Goal: Information Seeking & Learning: Learn about a topic

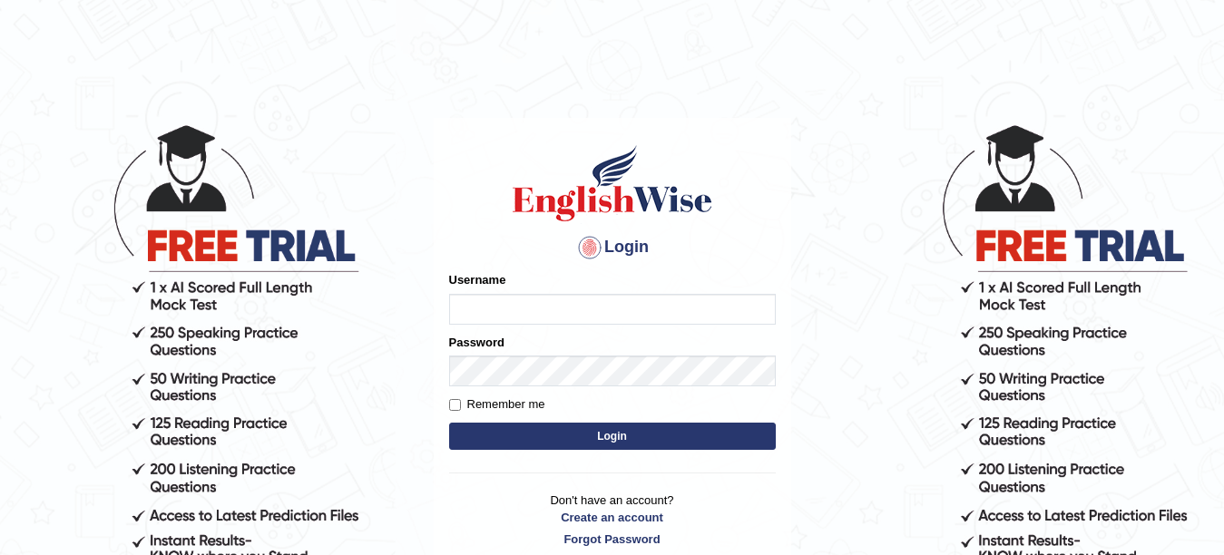
type input "khoderchamma_parramatta"
click at [626, 434] on button "Login" at bounding box center [612, 436] width 327 height 27
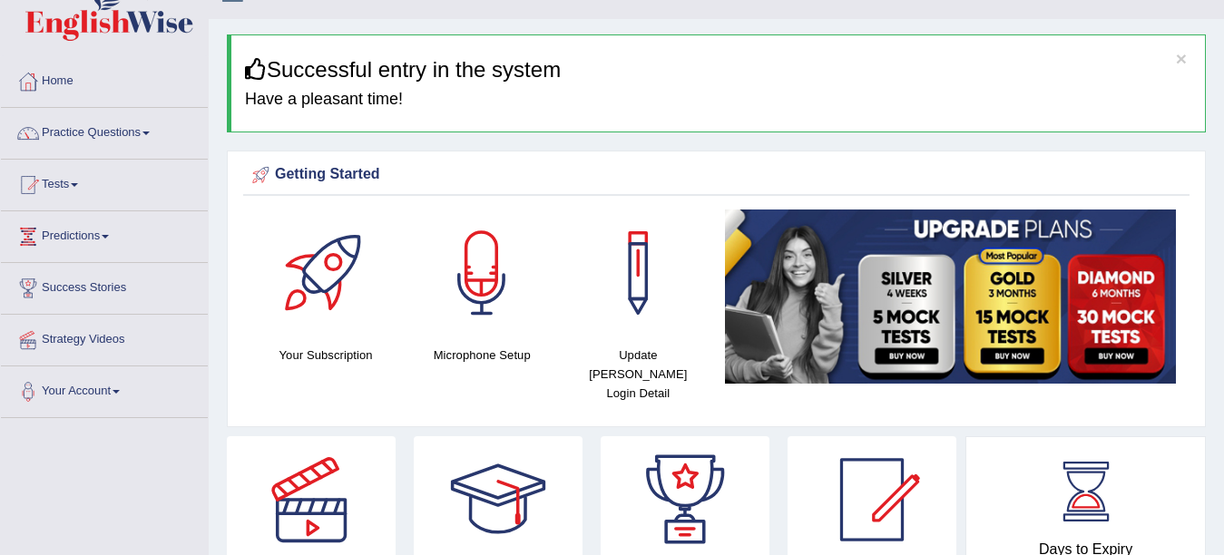
scroll to position [5, 0]
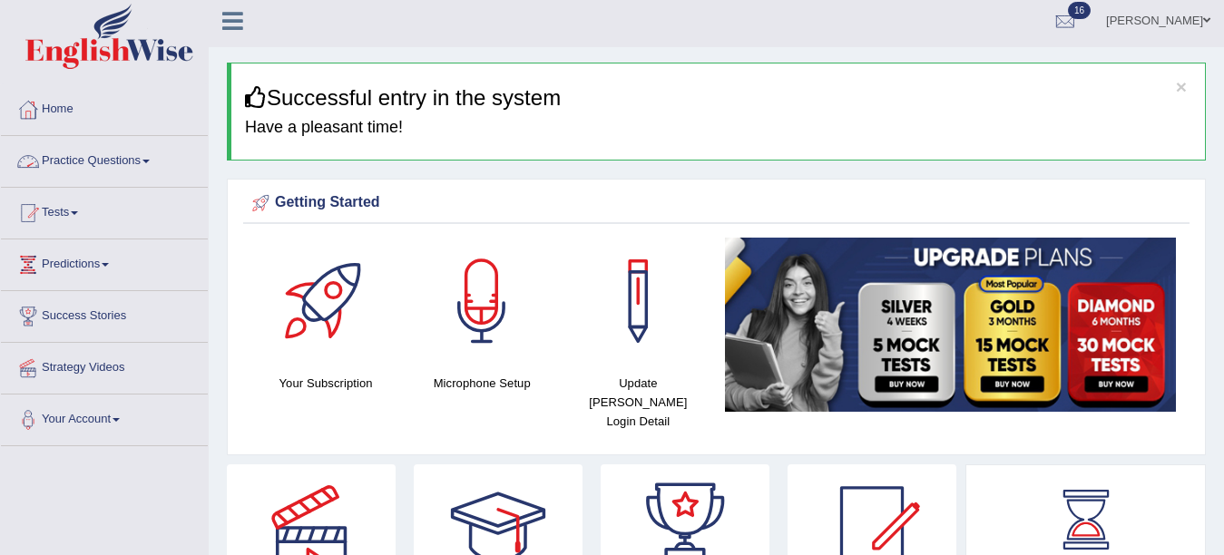
click at [102, 159] on link "Practice Questions" at bounding box center [104, 158] width 207 height 45
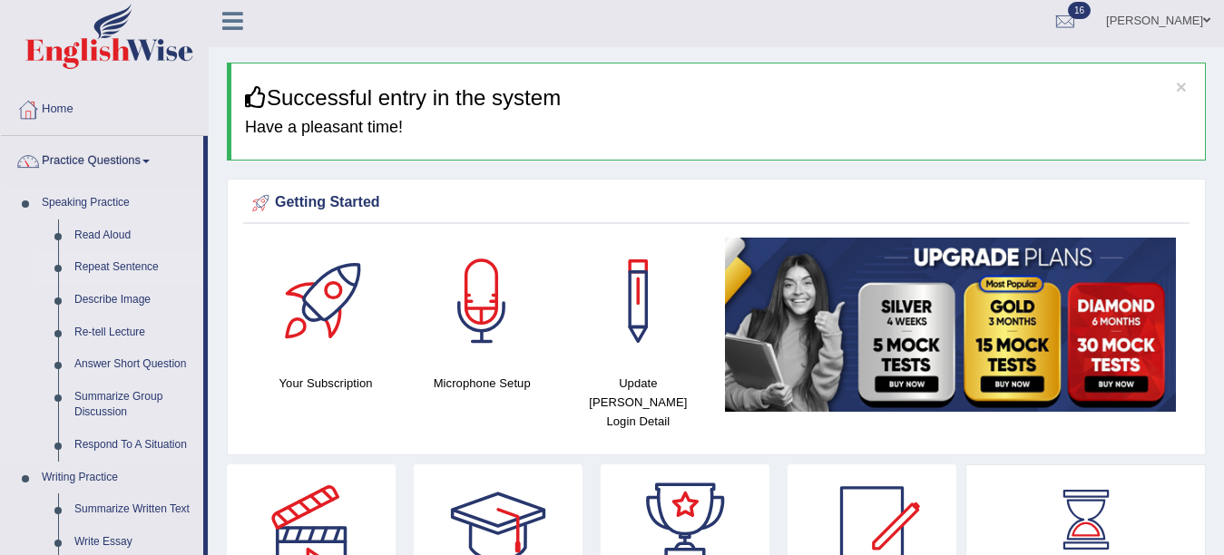
click at [104, 264] on link "Repeat Sentence" at bounding box center [134, 267] width 137 height 33
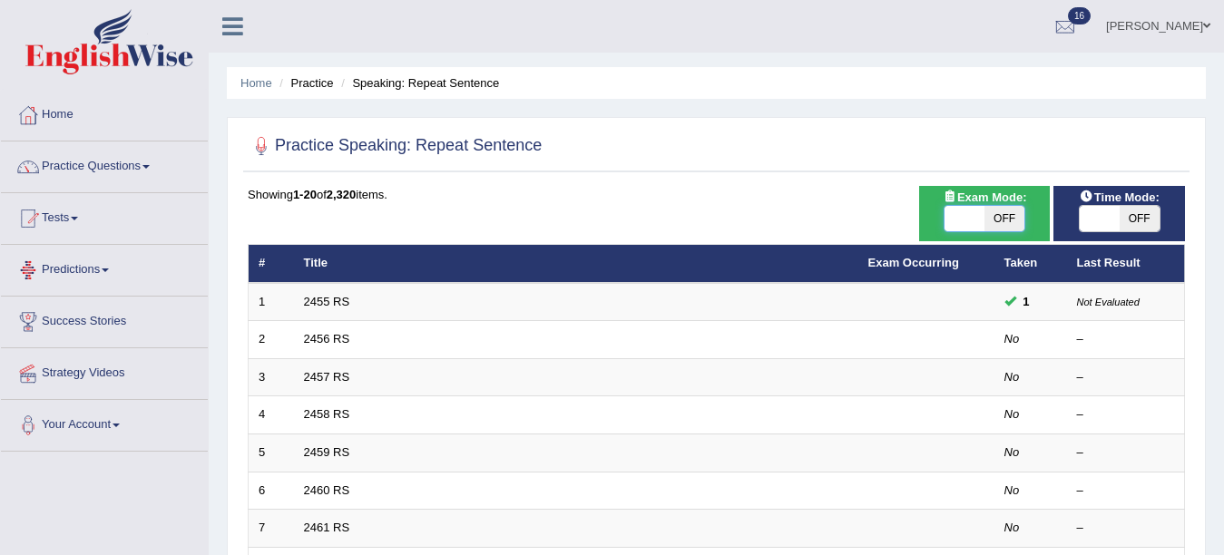
click at [975, 213] on span at bounding box center [964, 218] width 40 height 25
checkbox input "true"
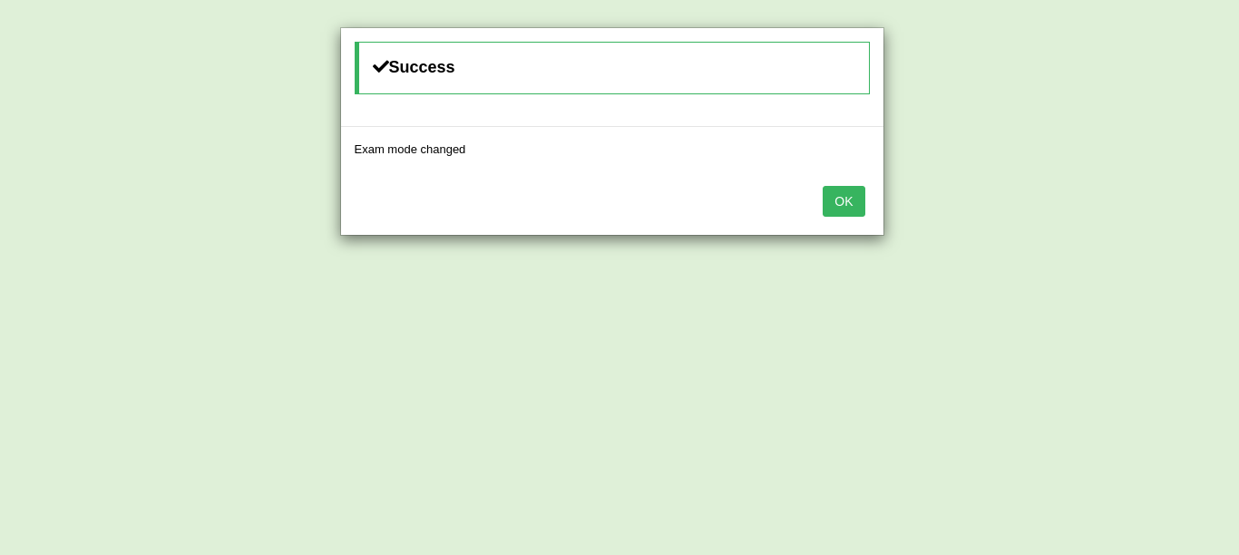
click at [823, 186] on button "OK" at bounding box center [844, 201] width 42 height 31
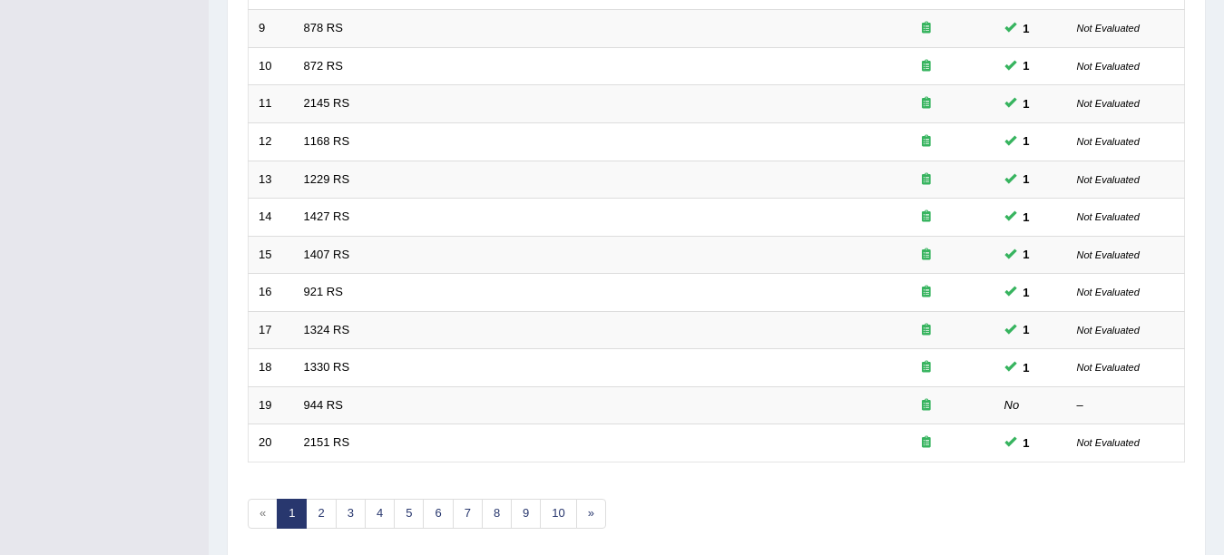
scroll to position [600, 0]
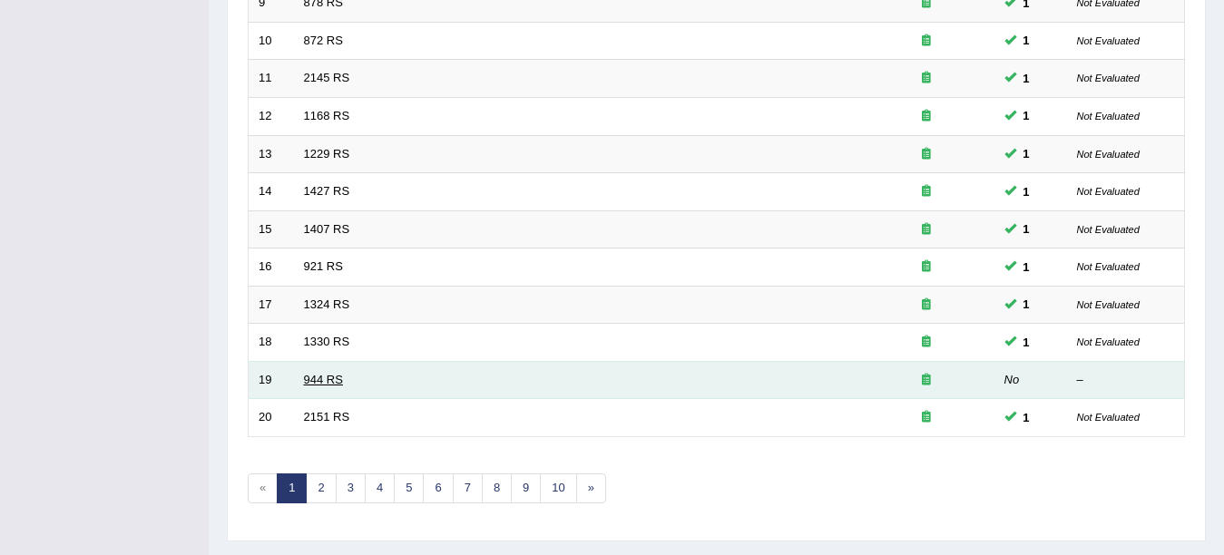
click at [315, 378] on link "944 RS" at bounding box center [323, 380] width 39 height 14
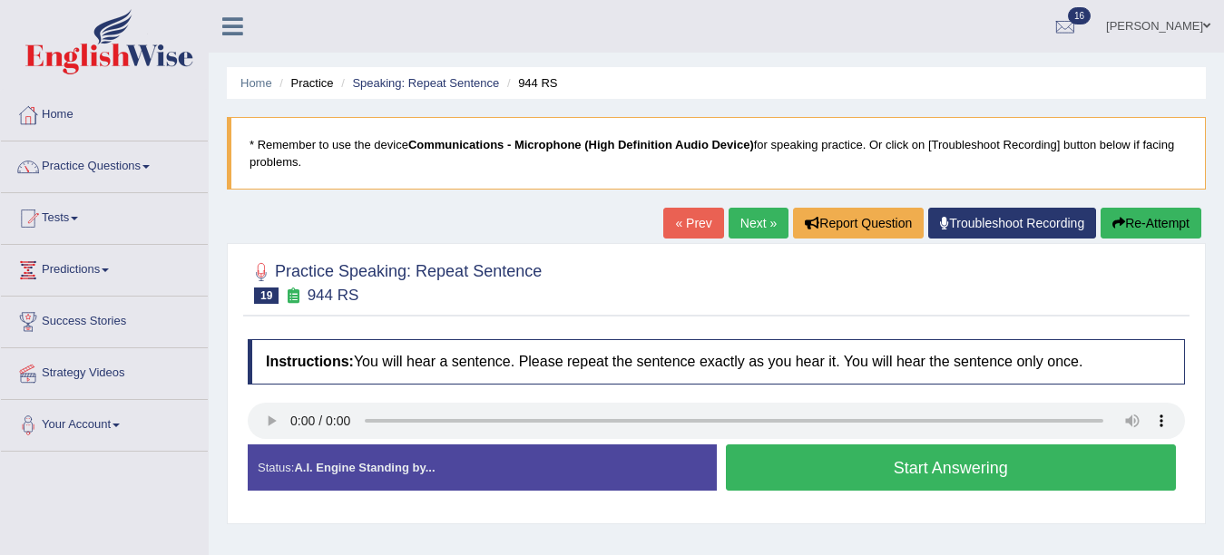
click at [931, 465] on button "Start Answering" at bounding box center [951, 467] width 451 height 46
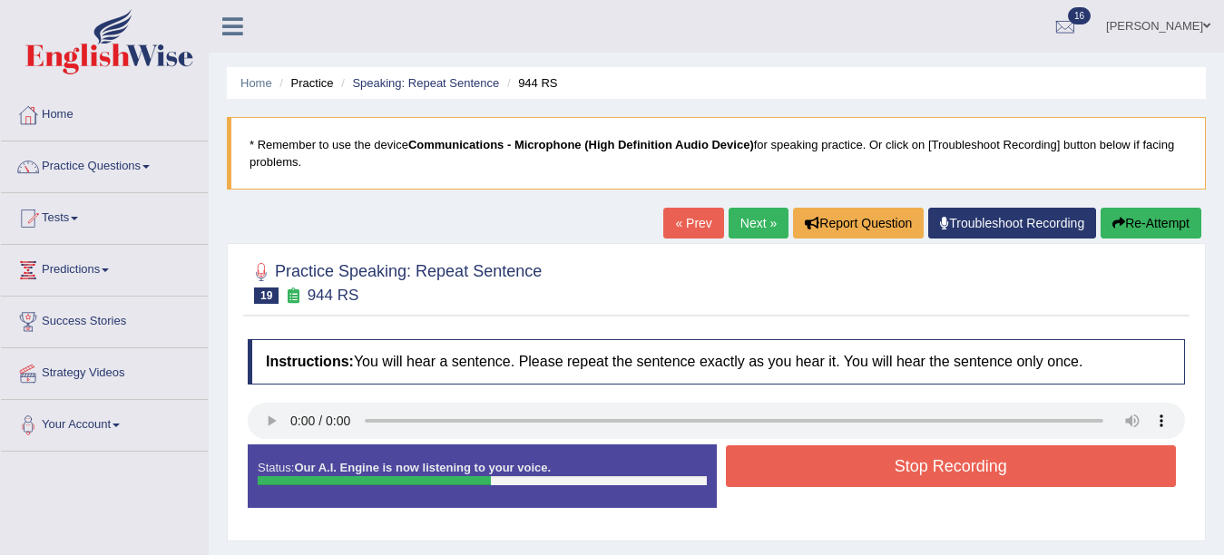
click at [957, 473] on button "Stop Recording" at bounding box center [951, 466] width 451 height 42
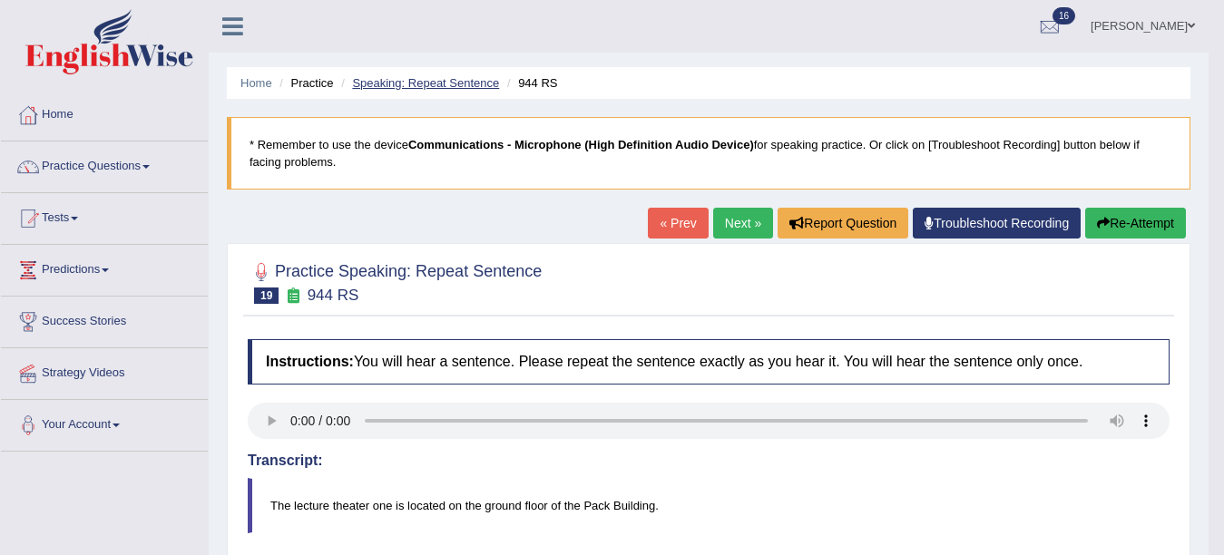
click at [404, 79] on link "Speaking: Repeat Sentence" at bounding box center [425, 83] width 147 height 14
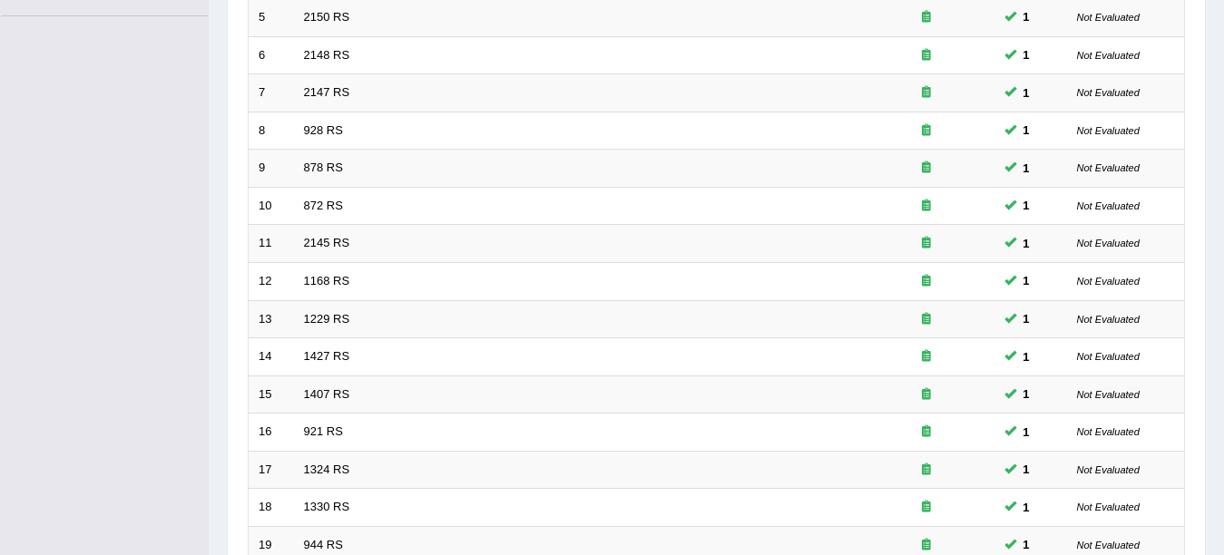
scroll to position [646, 0]
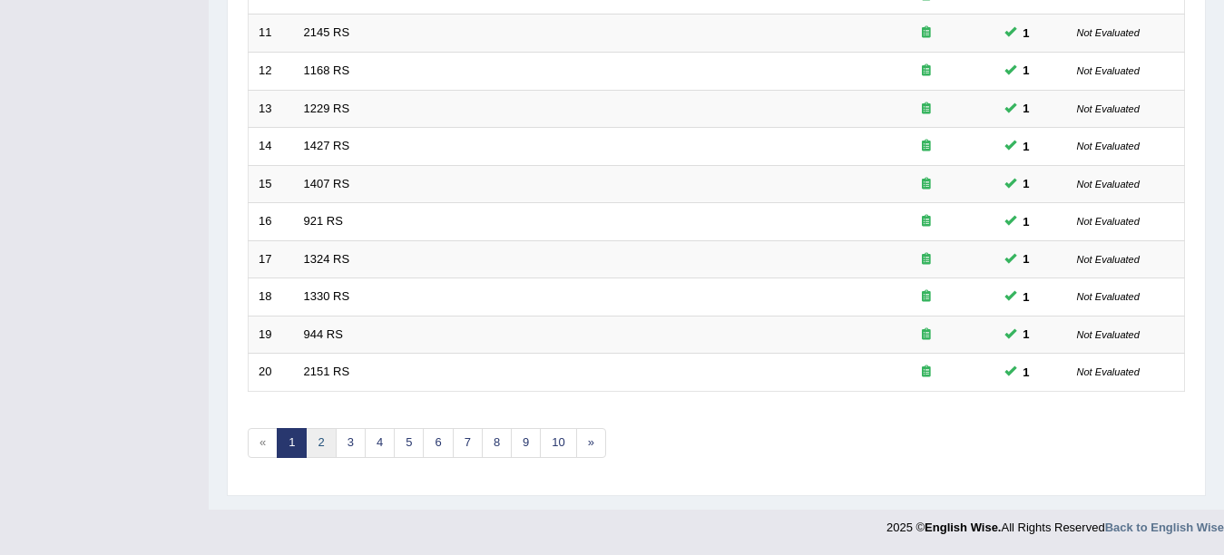
click at [314, 442] on link "2" at bounding box center [321, 443] width 30 height 30
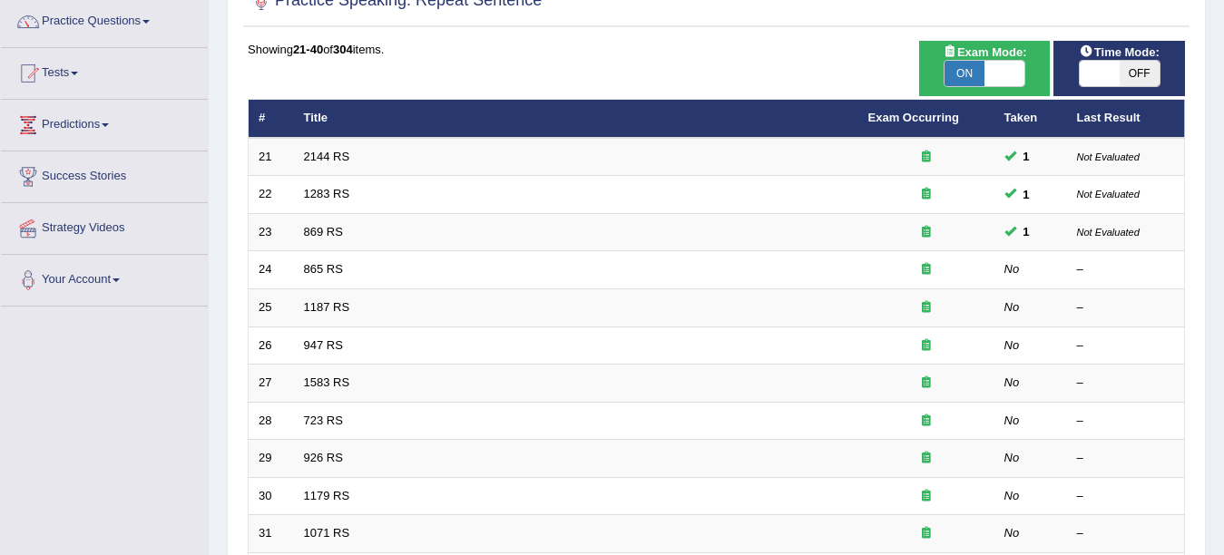
scroll to position [181, 0]
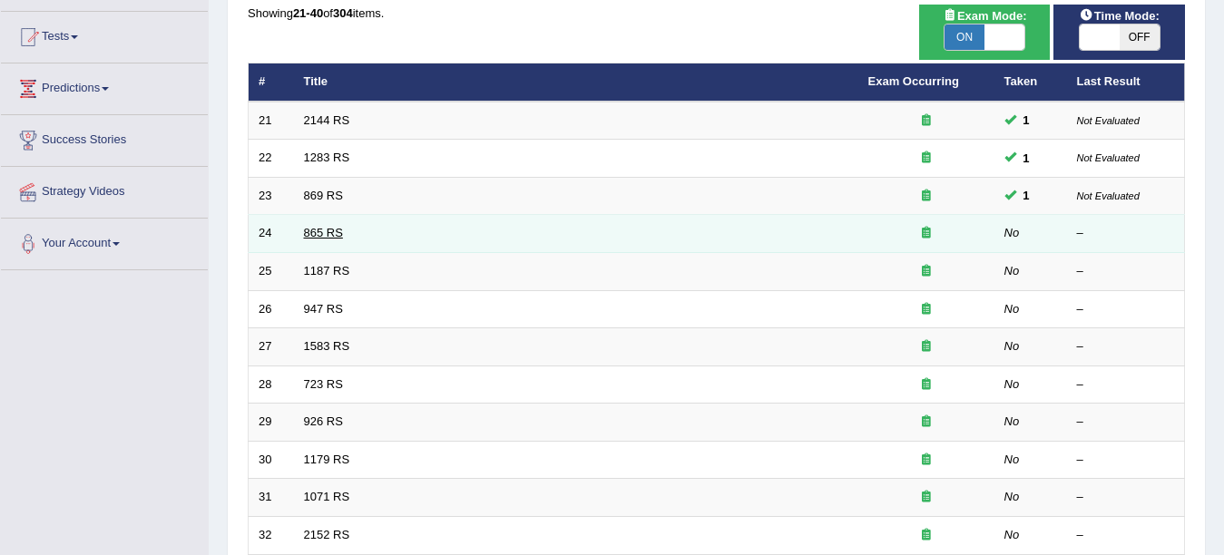
click at [325, 232] on link "865 RS" at bounding box center [323, 233] width 39 height 14
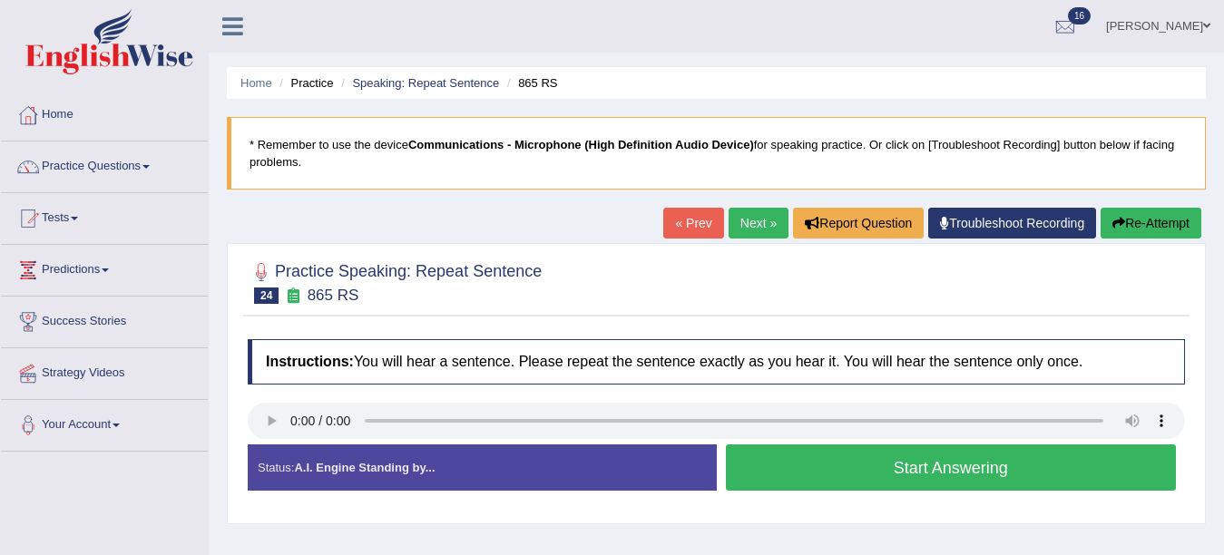
click at [813, 477] on button "Start Answering" at bounding box center [951, 467] width 451 height 46
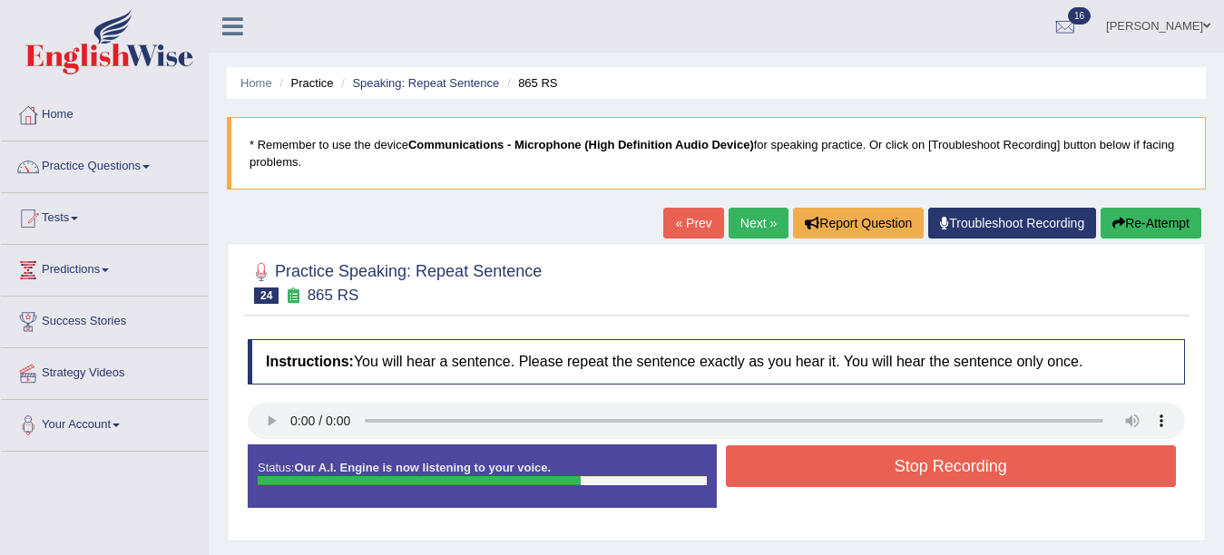
click at [962, 457] on button "Stop Recording" at bounding box center [951, 466] width 451 height 42
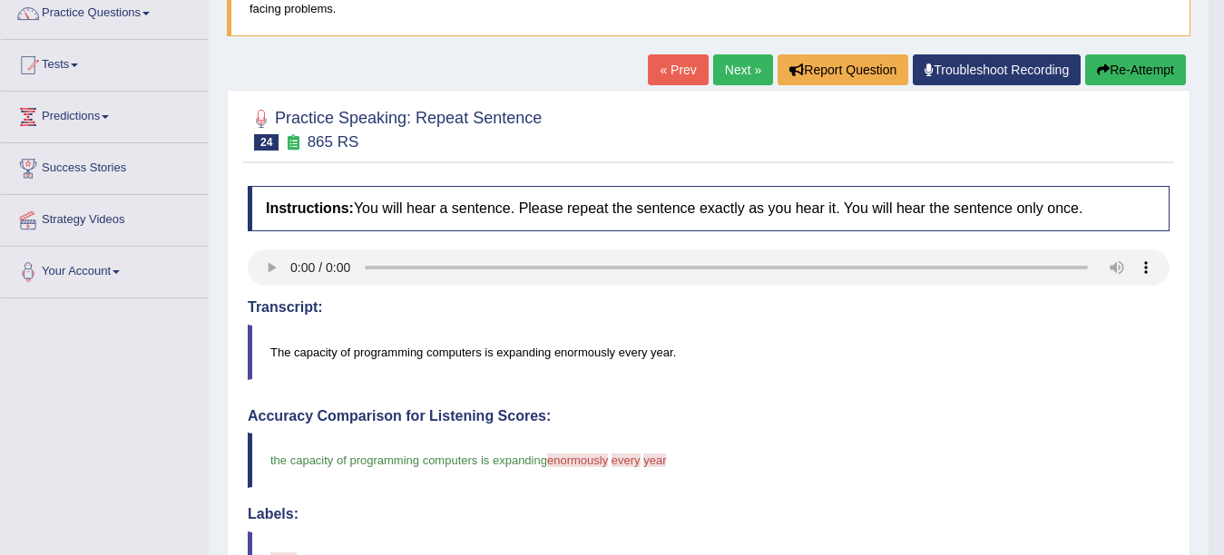
scroll to position [93, 0]
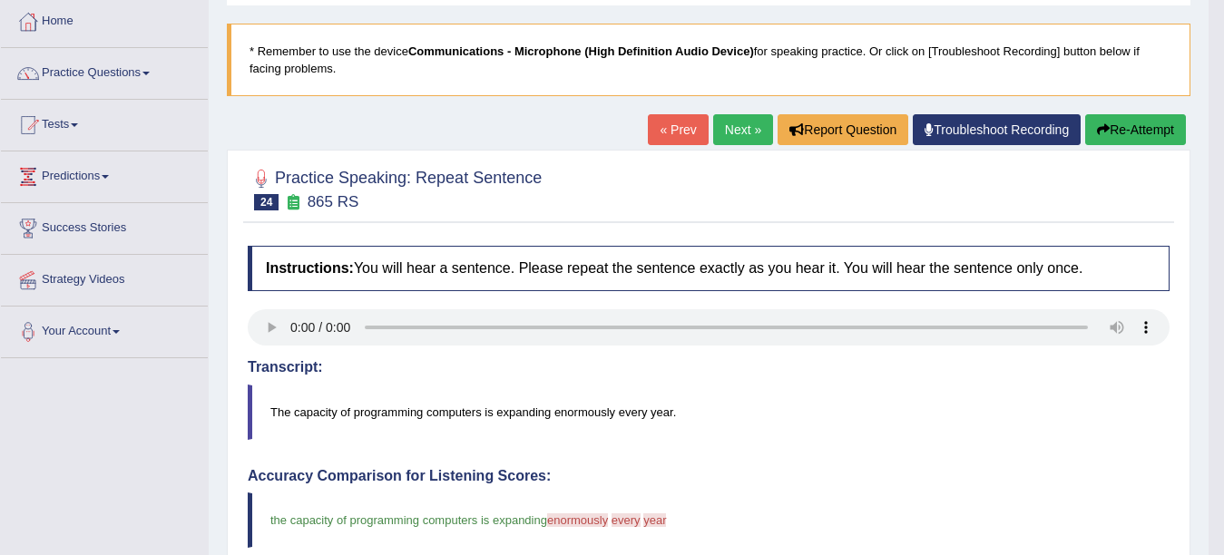
click at [723, 133] on link "Next »" at bounding box center [743, 129] width 60 height 31
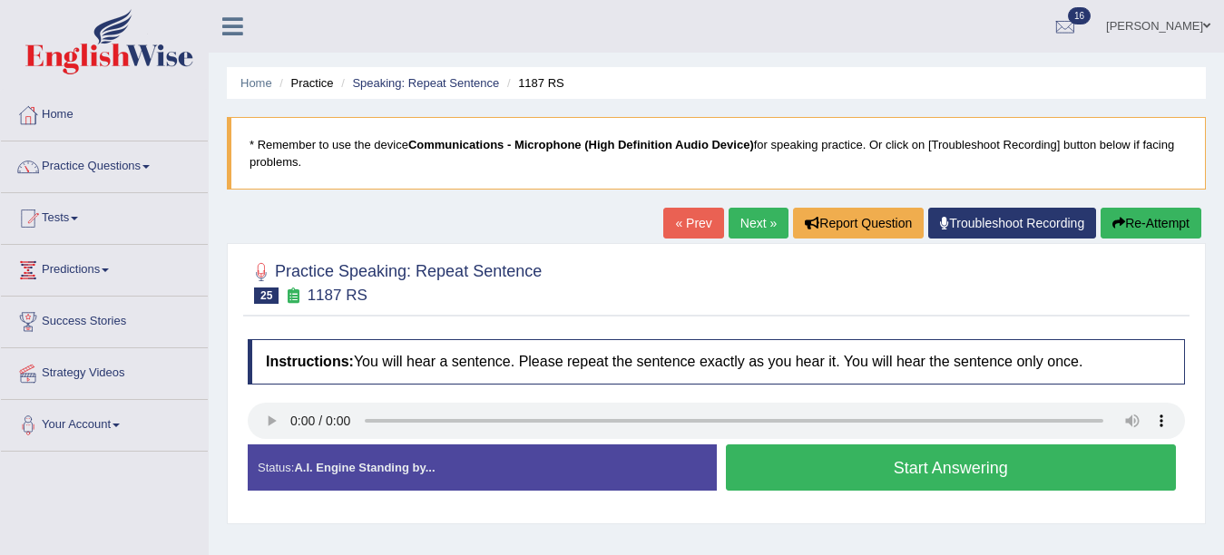
click at [833, 461] on button "Start Answering" at bounding box center [951, 467] width 451 height 46
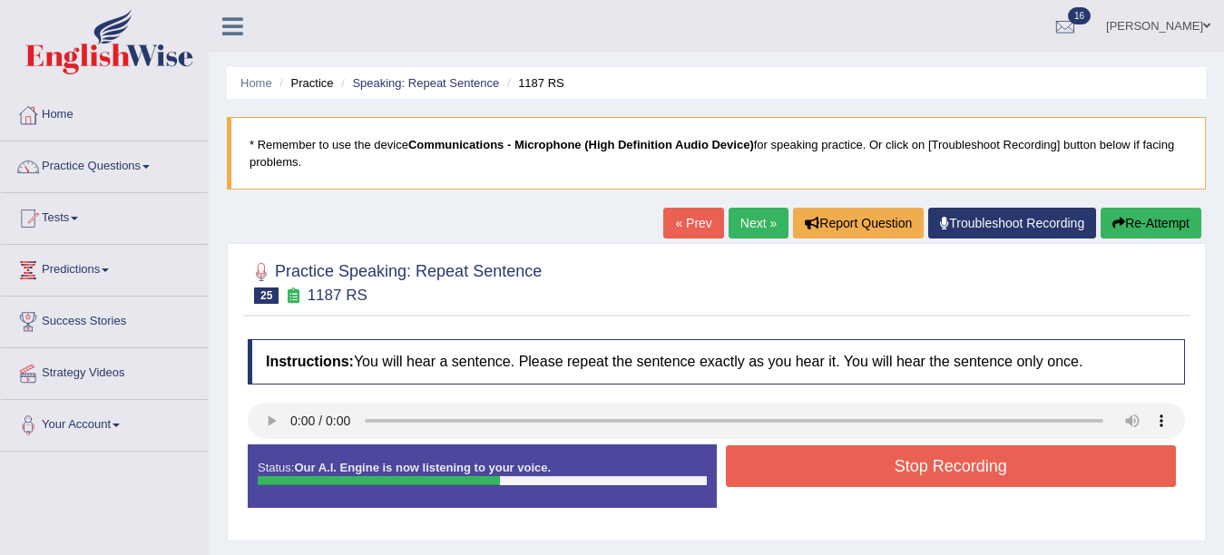
click at [852, 464] on button "Stop Recording" at bounding box center [951, 466] width 451 height 42
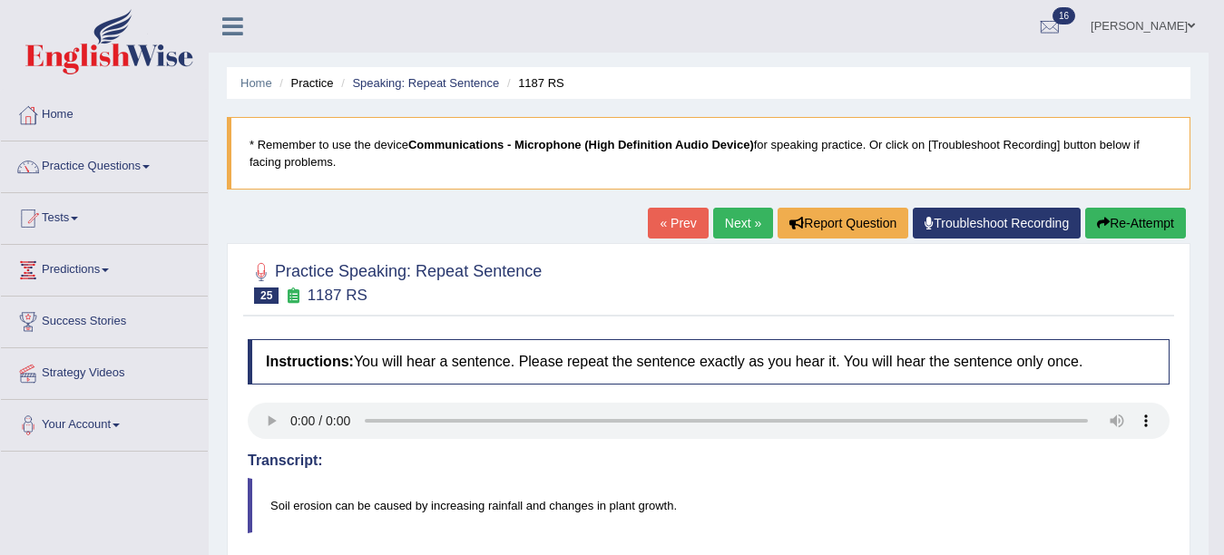
click at [726, 211] on link "Next »" at bounding box center [743, 223] width 60 height 31
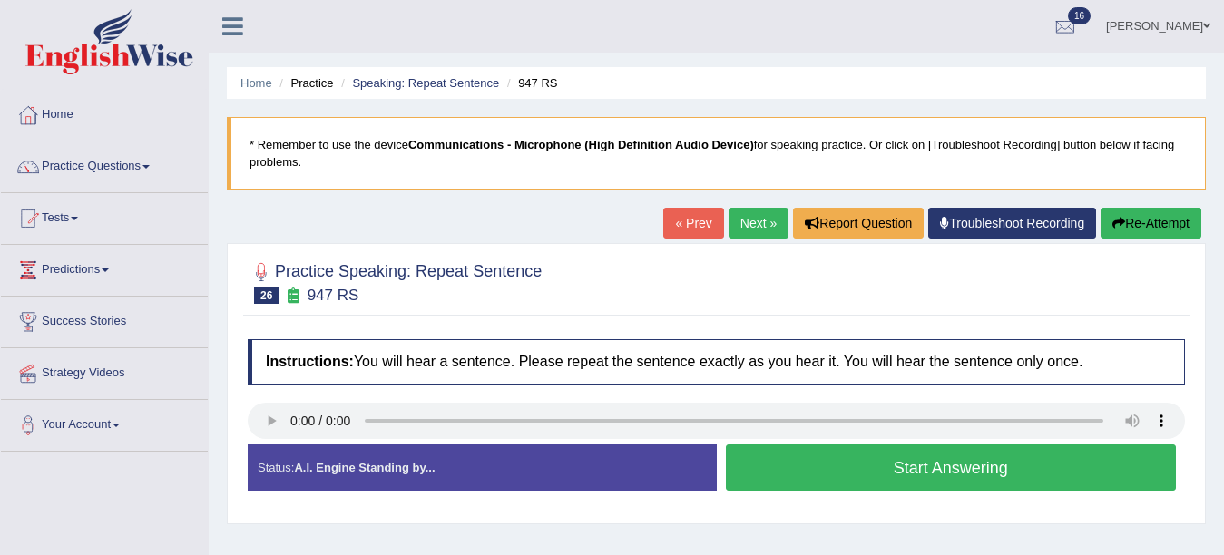
click at [796, 453] on button "Start Answering" at bounding box center [951, 467] width 451 height 46
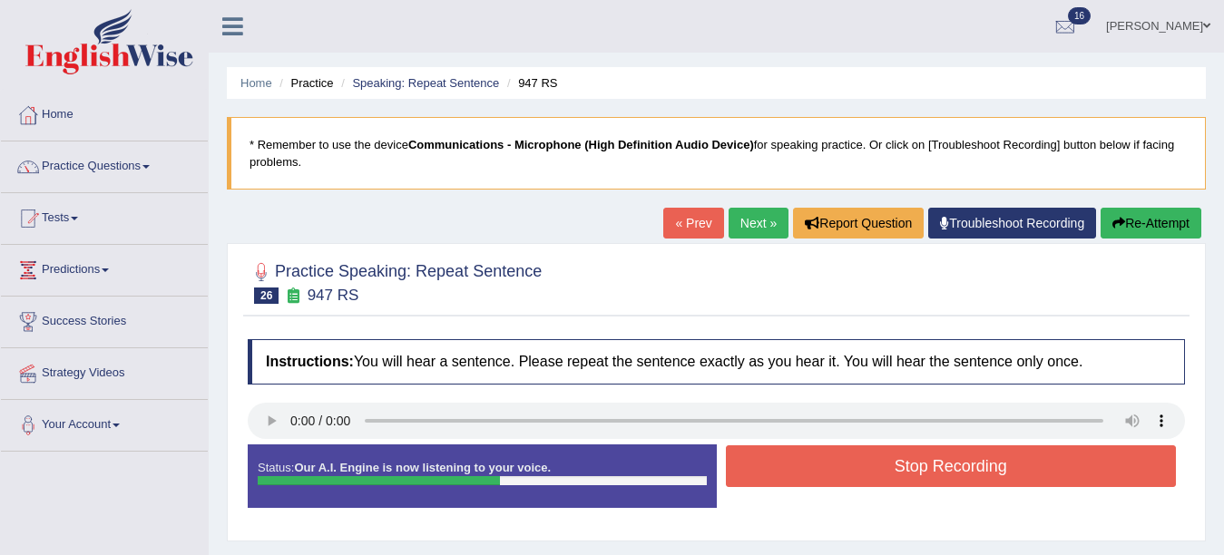
click at [812, 454] on button "Stop Recording" at bounding box center [951, 466] width 451 height 42
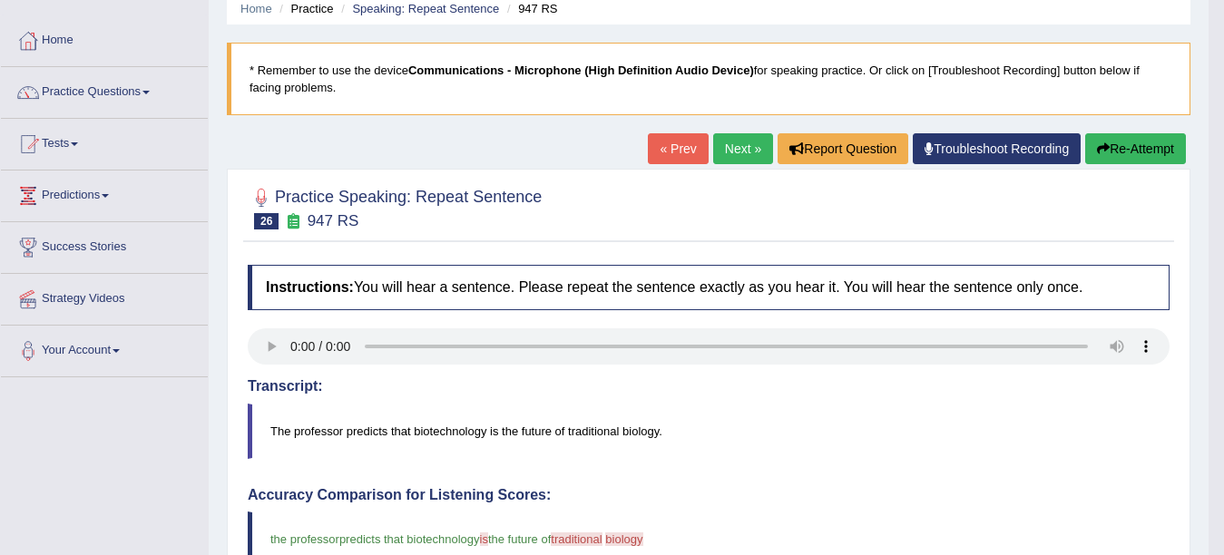
scroll to position [73, 0]
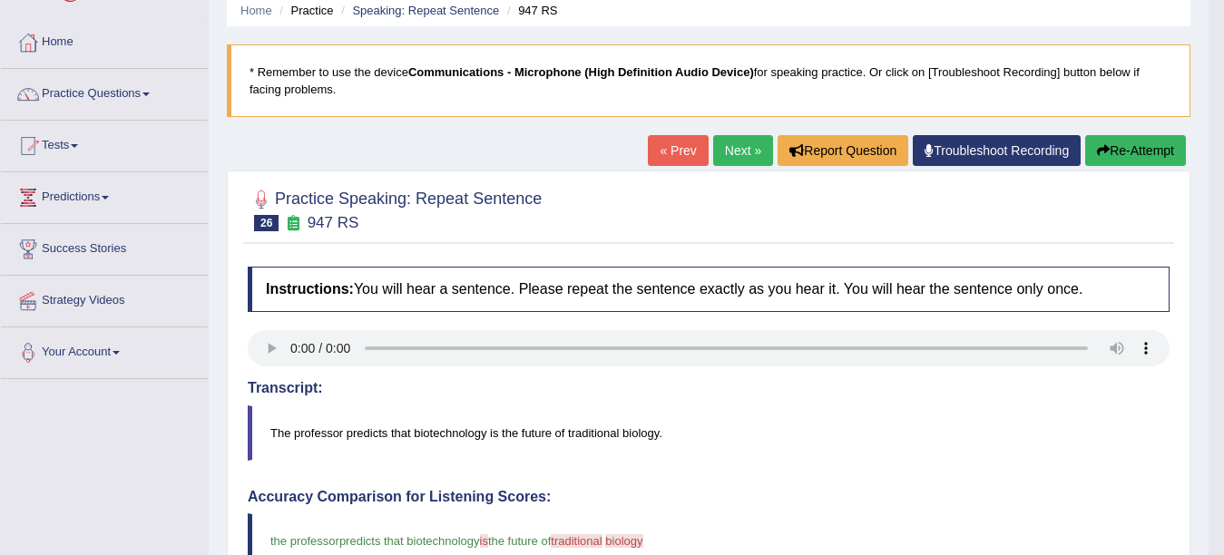
click at [736, 160] on link "Next »" at bounding box center [743, 150] width 60 height 31
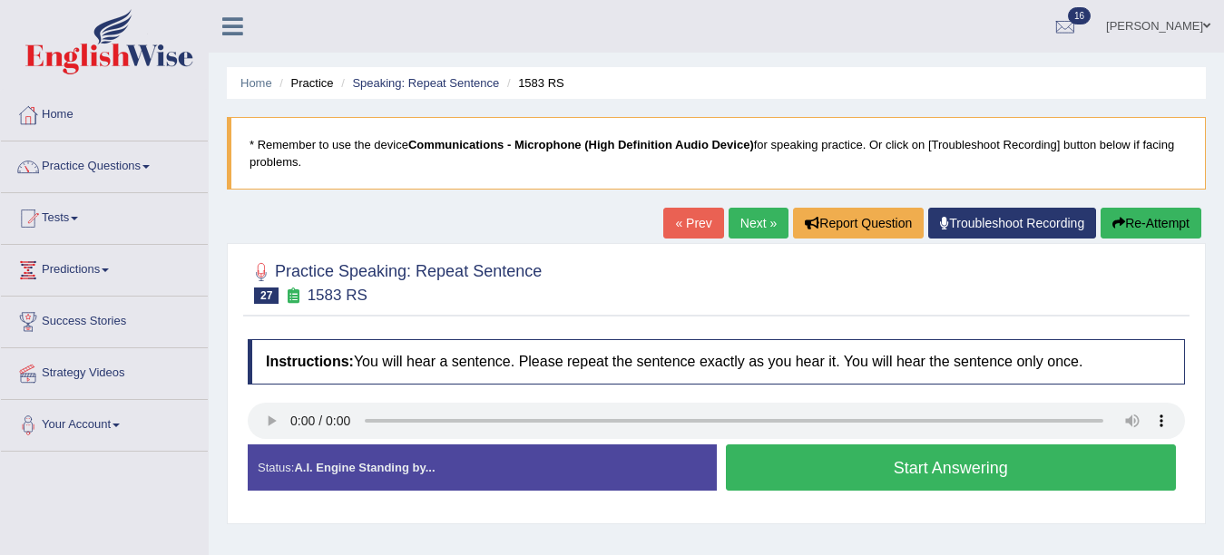
click at [804, 464] on button "Start Answering" at bounding box center [951, 467] width 451 height 46
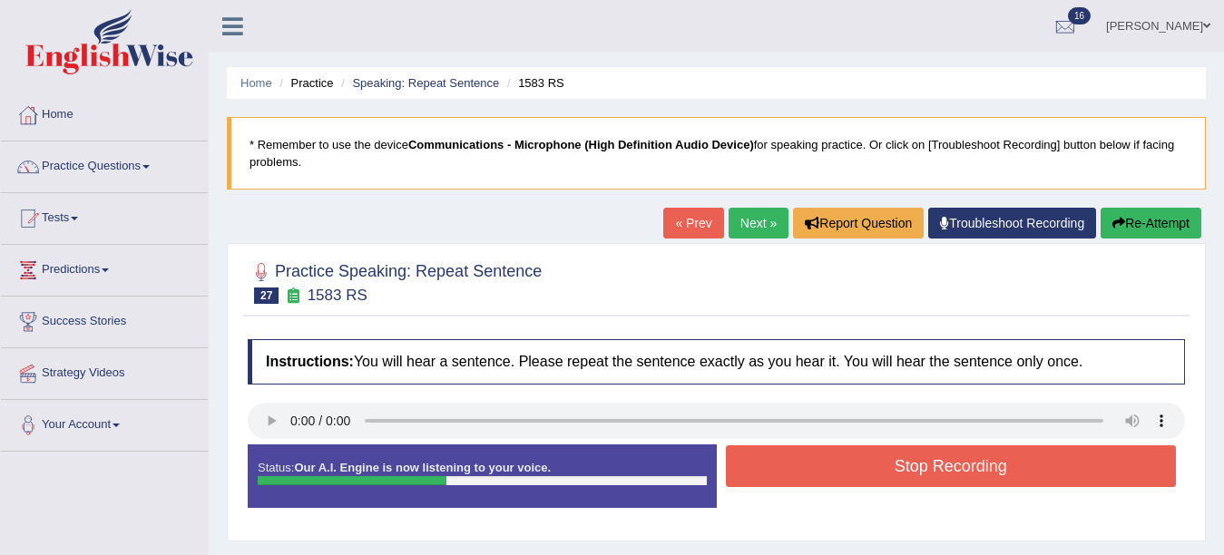
click at [834, 463] on button "Stop Recording" at bounding box center [951, 466] width 451 height 42
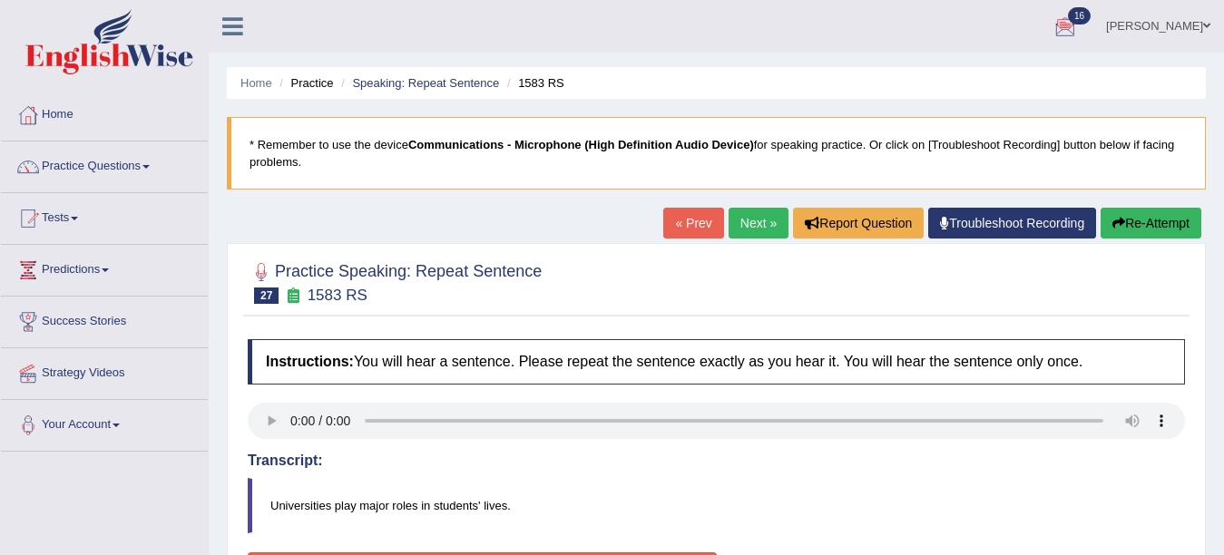
click at [753, 222] on link "Next »" at bounding box center [758, 223] width 60 height 31
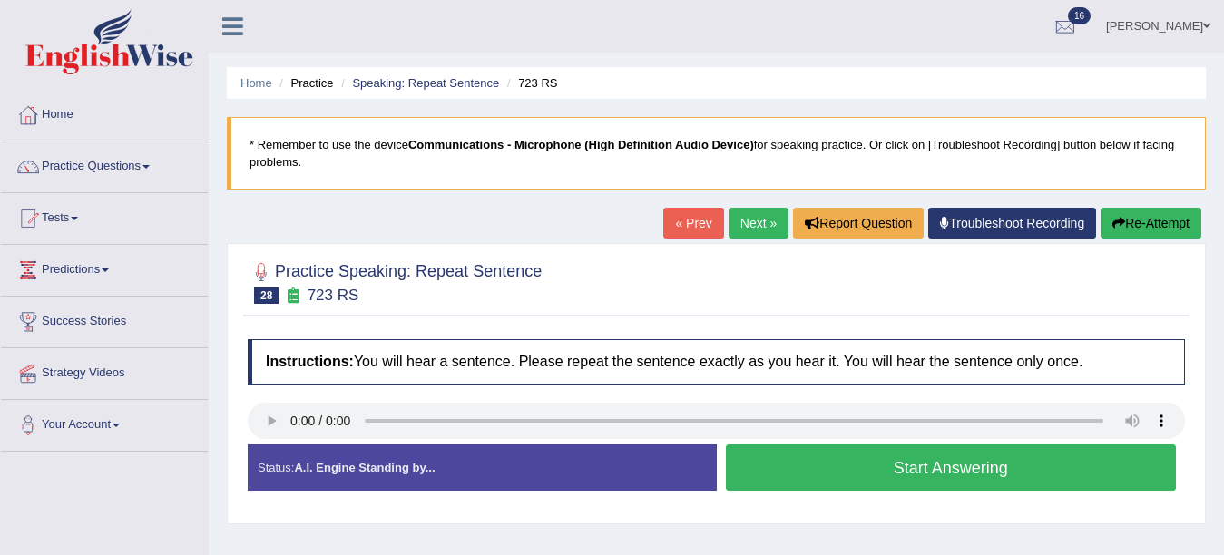
click at [812, 454] on button "Start Answering" at bounding box center [951, 467] width 451 height 46
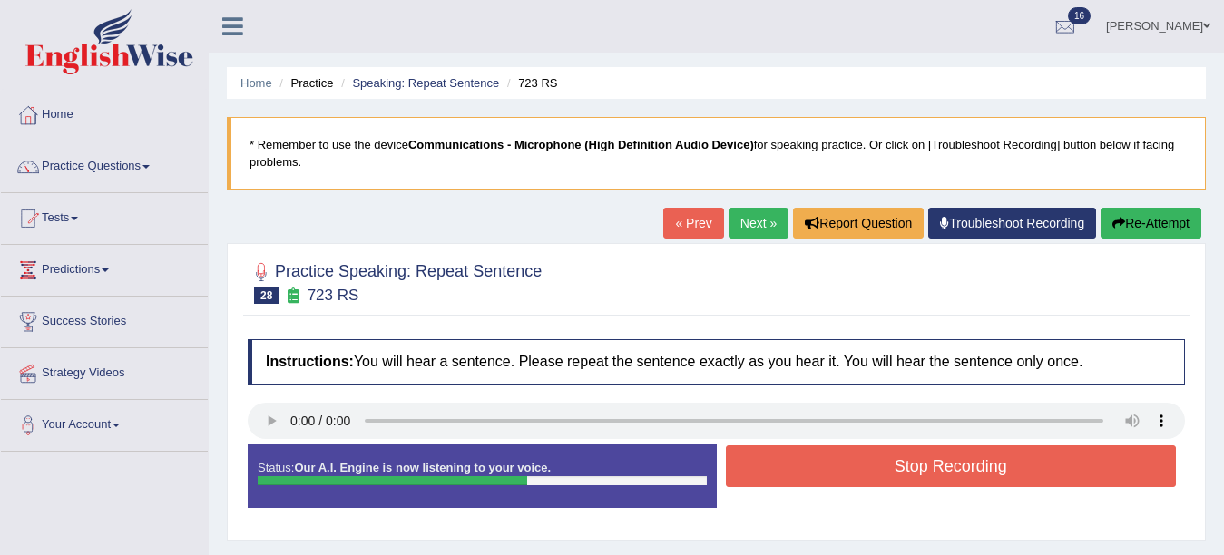
click at [814, 454] on button "Stop Recording" at bounding box center [951, 466] width 451 height 42
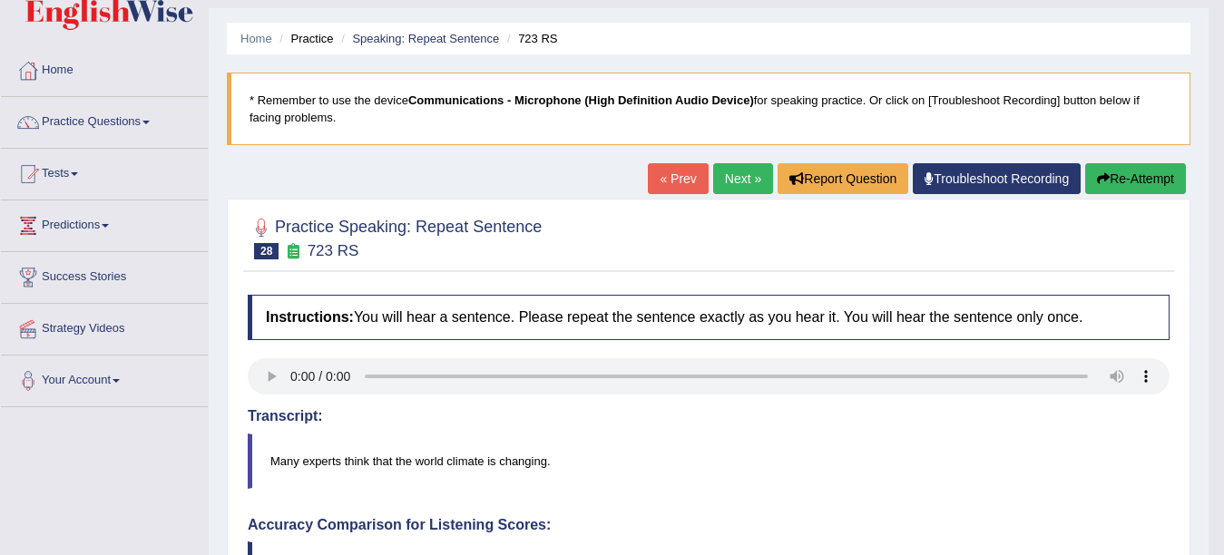
scroll to position [36, 0]
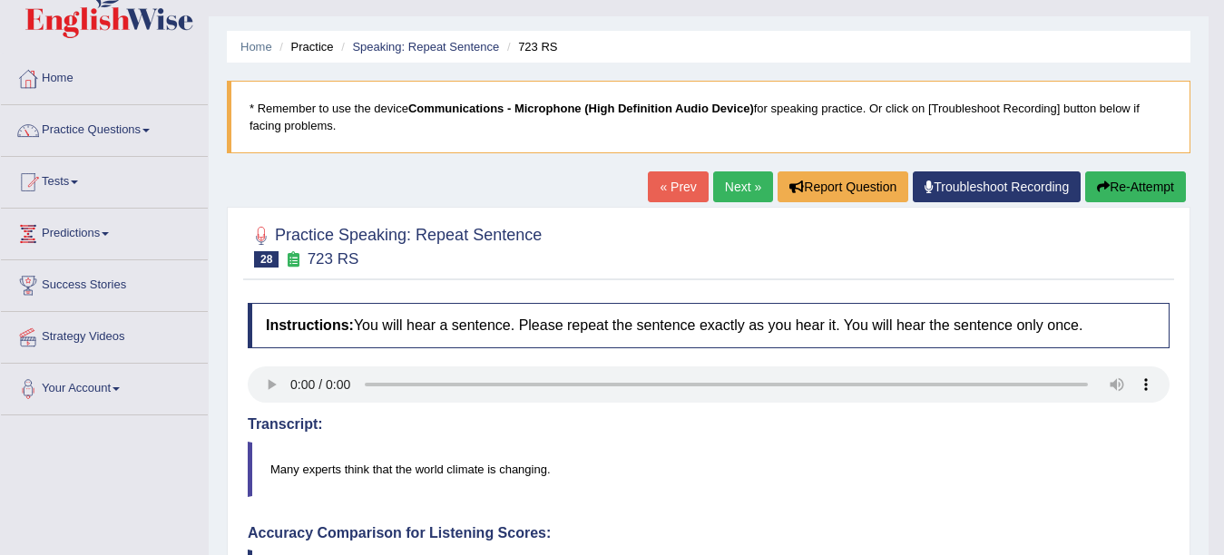
click at [736, 185] on link "Next »" at bounding box center [743, 186] width 60 height 31
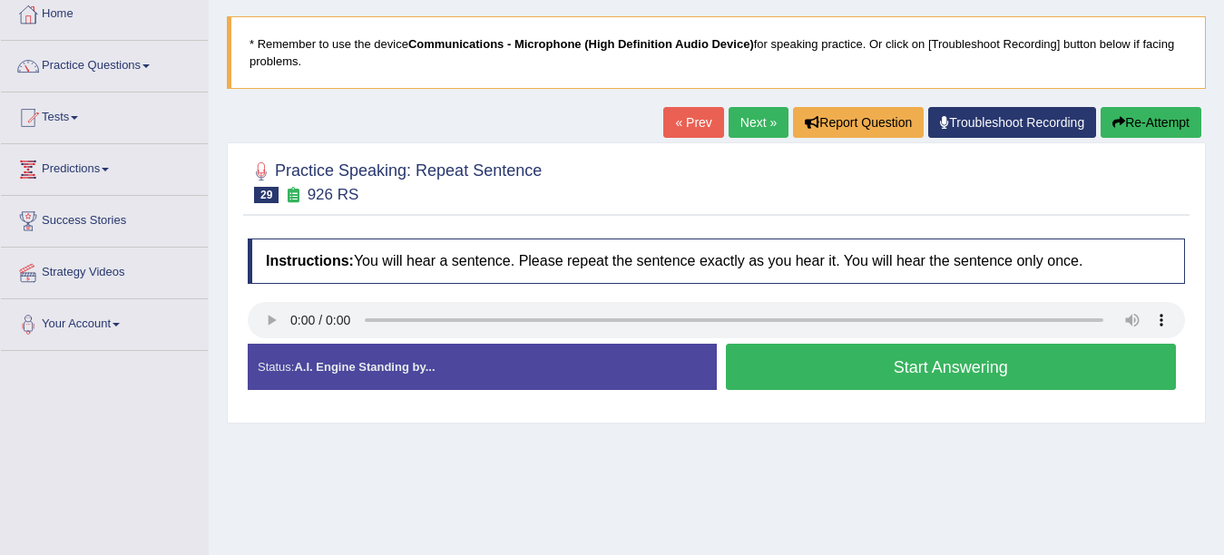
click at [914, 374] on button "Start Answering" at bounding box center [951, 367] width 451 height 46
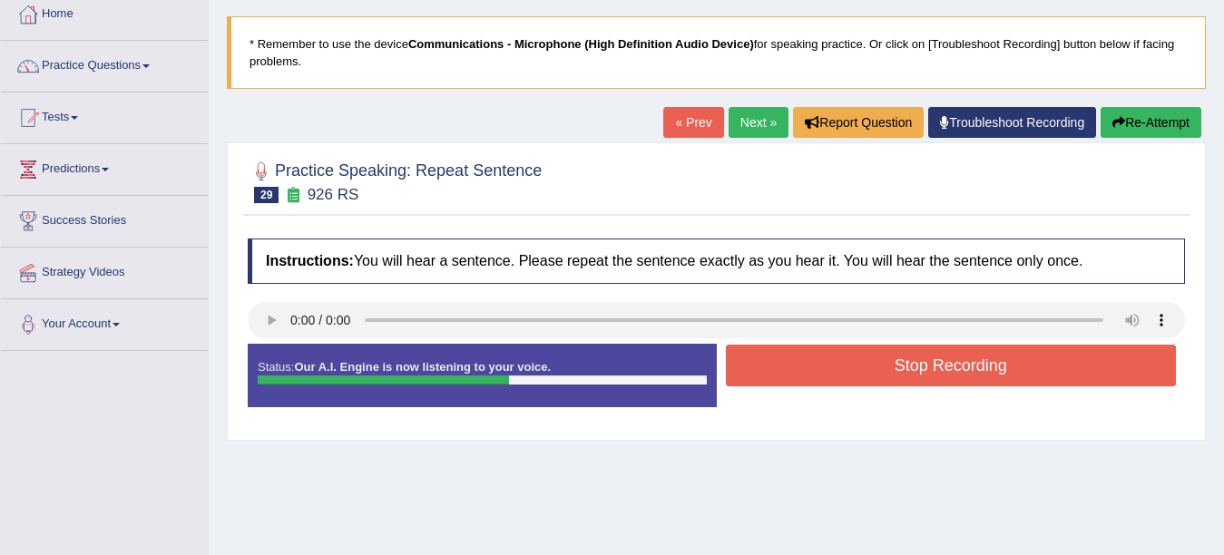
click at [919, 366] on button "Stop Recording" at bounding box center [951, 366] width 451 height 42
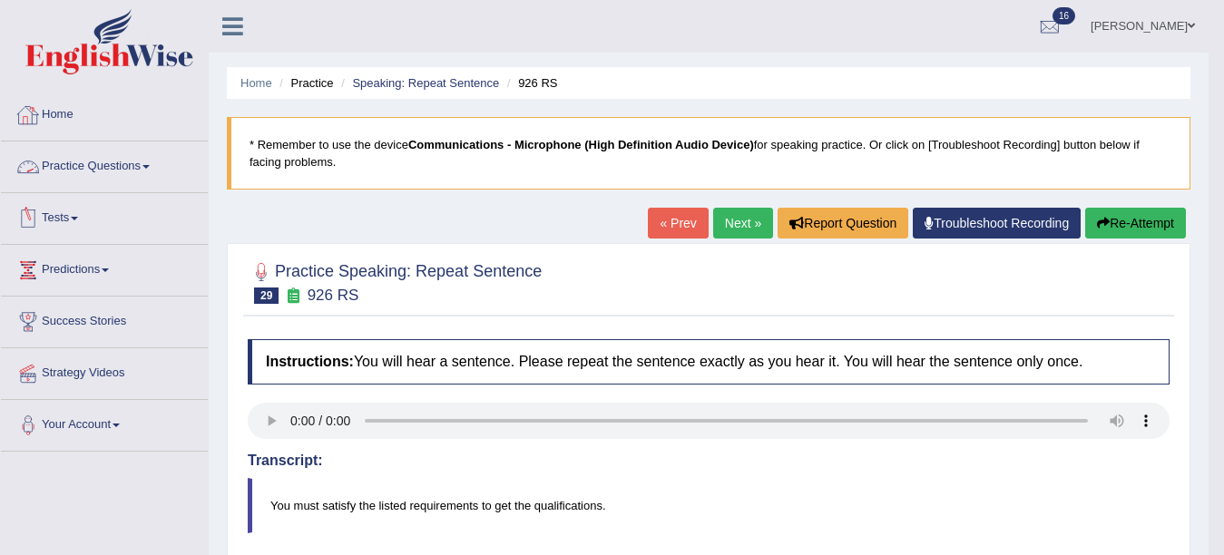
click at [100, 161] on link "Practice Questions" at bounding box center [104, 163] width 207 height 45
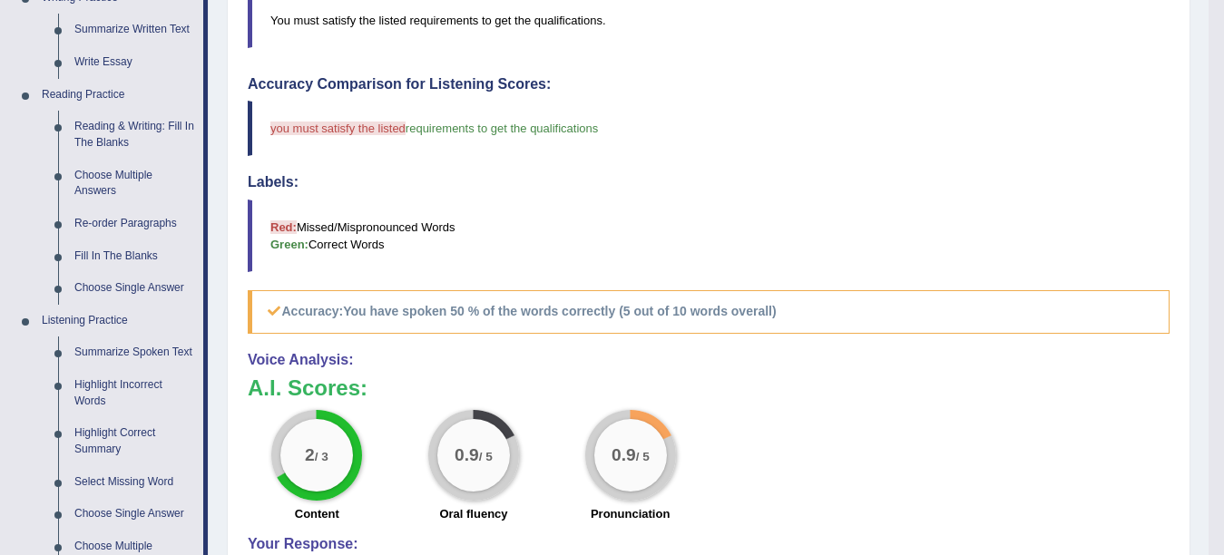
scroll to position [866, 0]
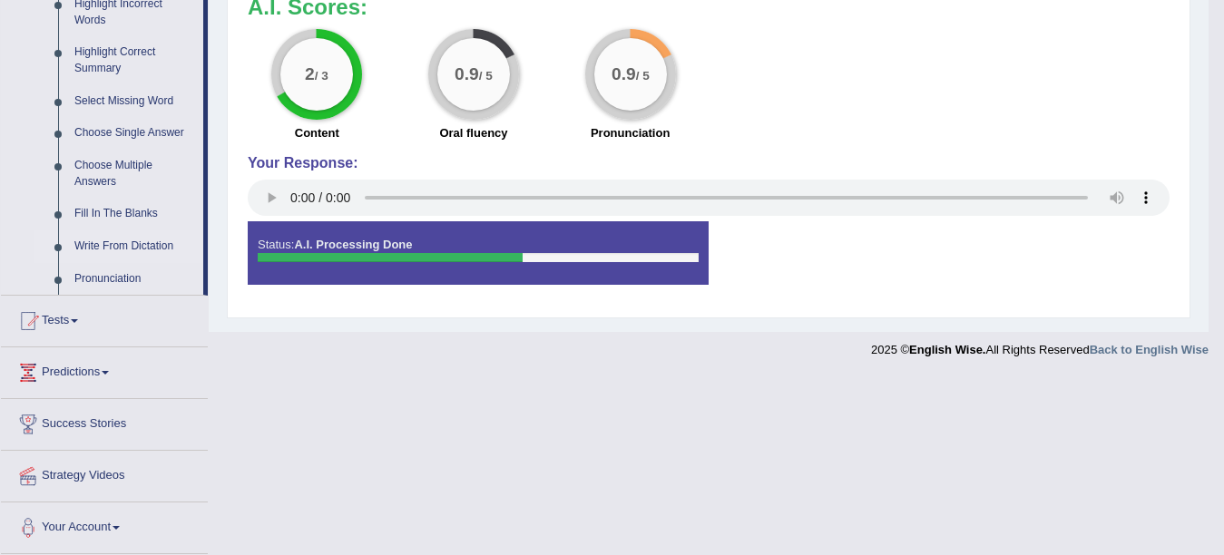
click at [97, 239] on link "Write From Dictation" at bounding box center [134, 246] width 137 height 33
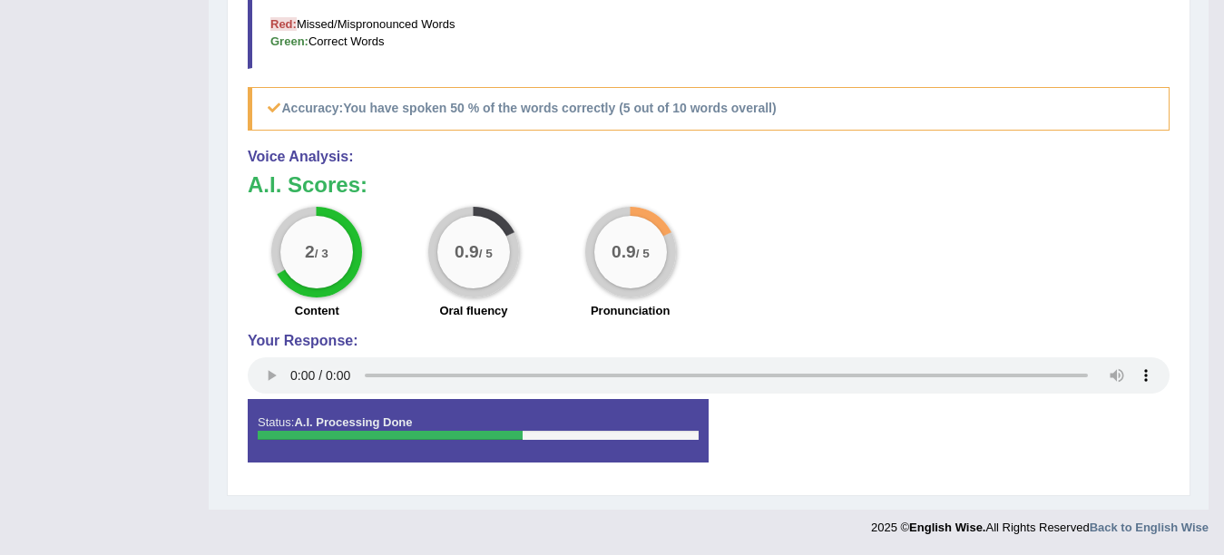
scroll to position [317, 0]
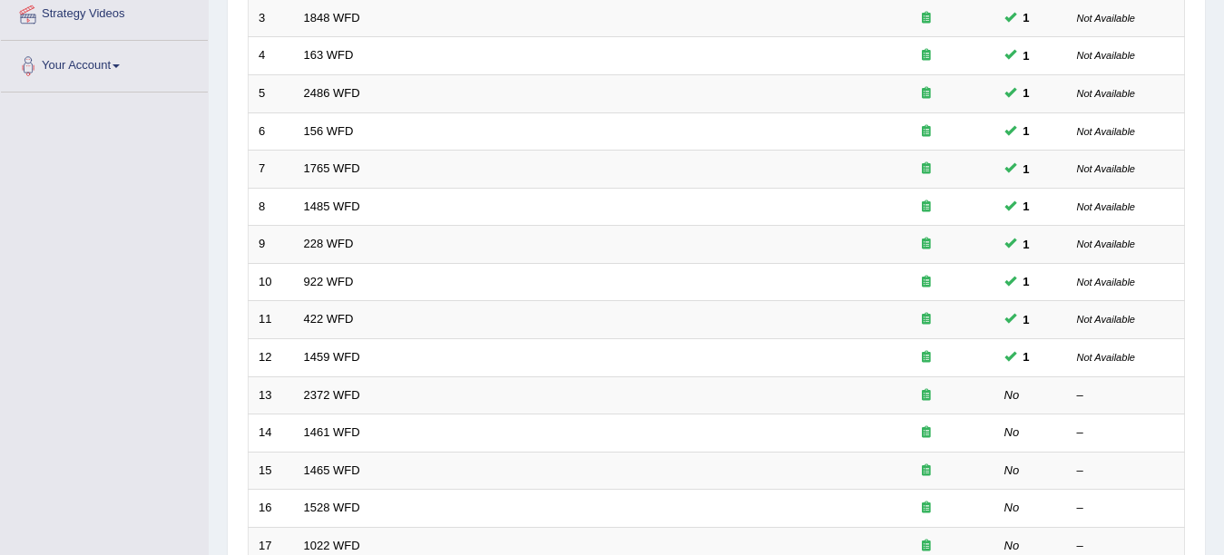
scroll to position [399, 0]
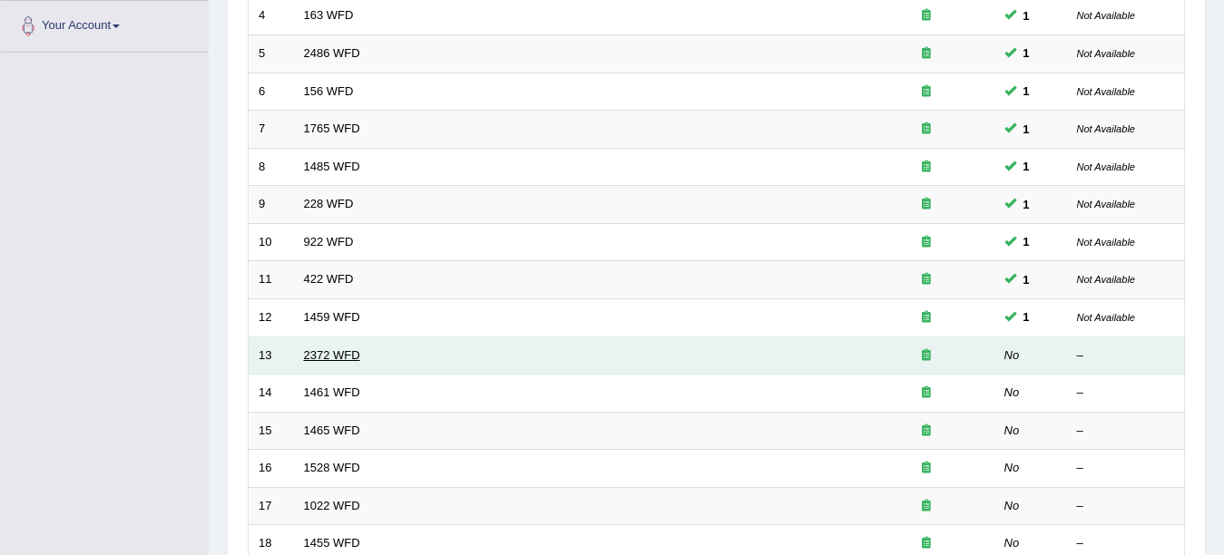
click at [330, 354] on link "2372 WFD" at bounding box center [332, 355] width 56 height 14
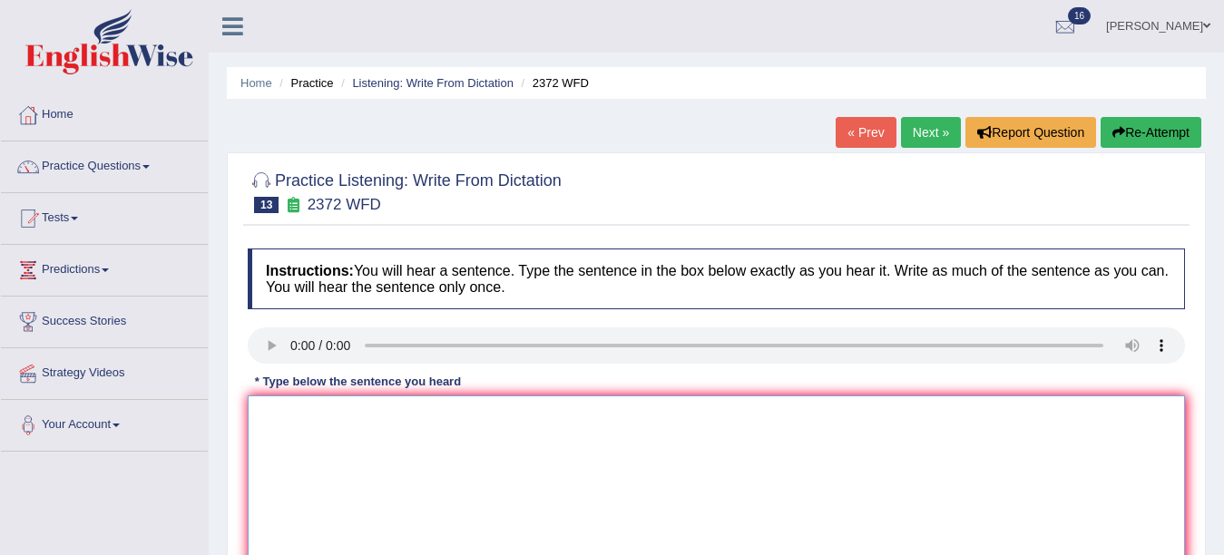
click at [278, 442] on textarea at bounding box center [716, 483] width 937 height 176
click at [448, 418] on textarea "You must handle your assignment by the end of this the semester." at bounding box center [716, 483] width 937 height 176
click at [451, 417] on textarea "You must handle your assignment by the end of this the semester." at bounding box center [716, 483] width 937 height 176
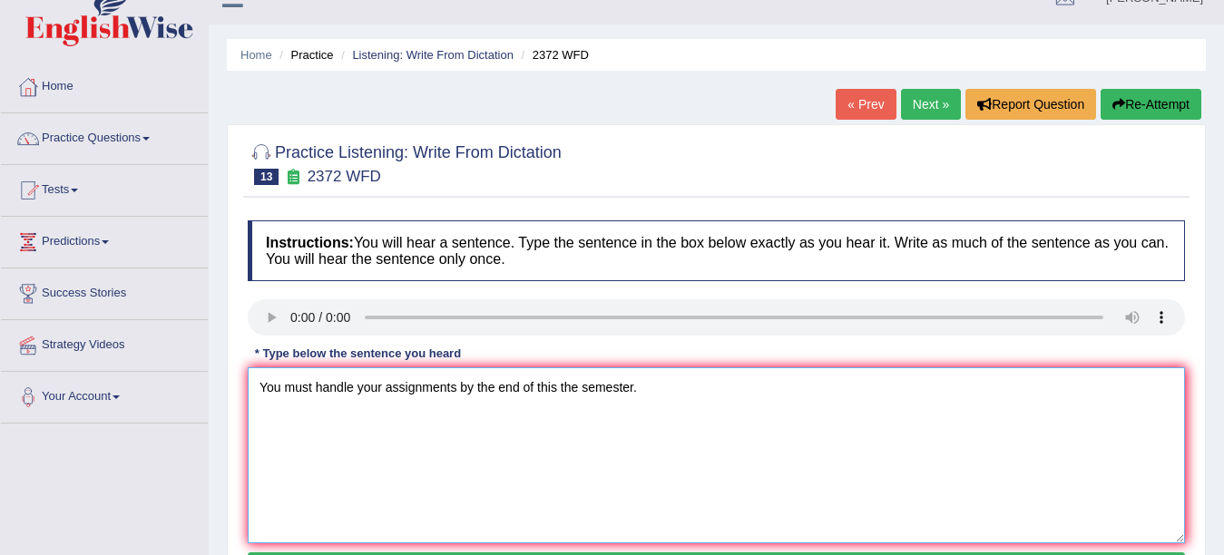
scroll to position [46, 0]
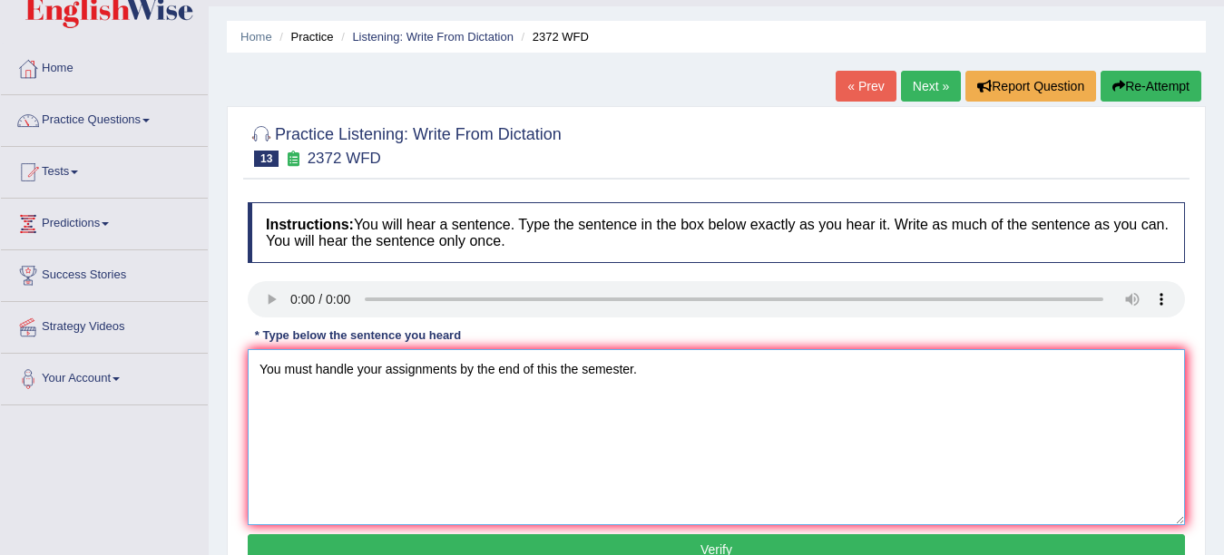
type textarea "You must handle your assignments by the end of this the semester."
click at [757, 542] on button "Verify" at bounding box center [716, 549] width 937 height 31
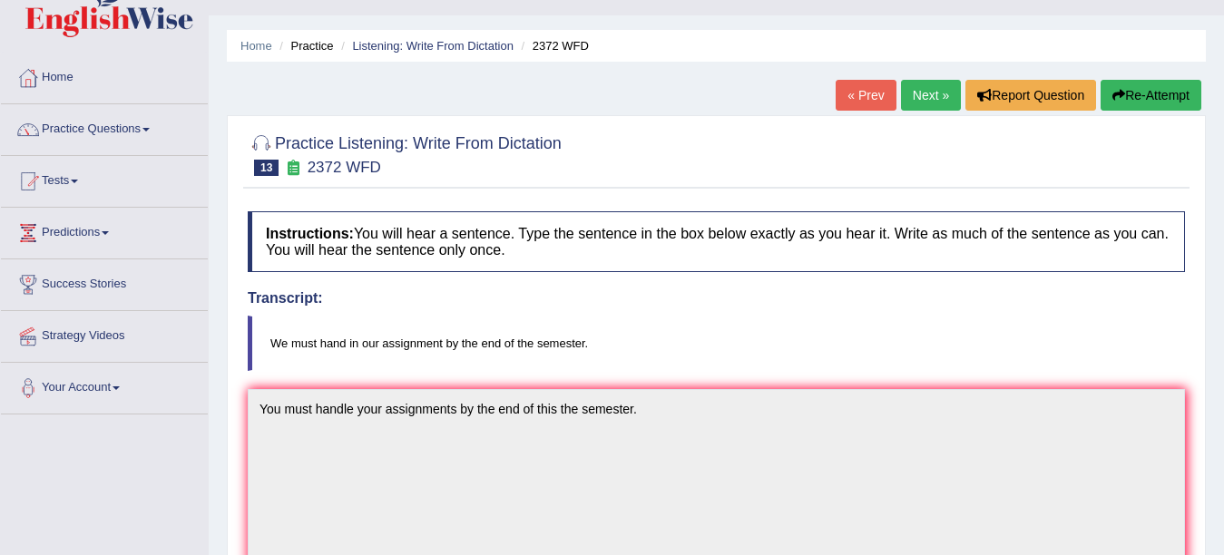
scroll to position [0, 0]
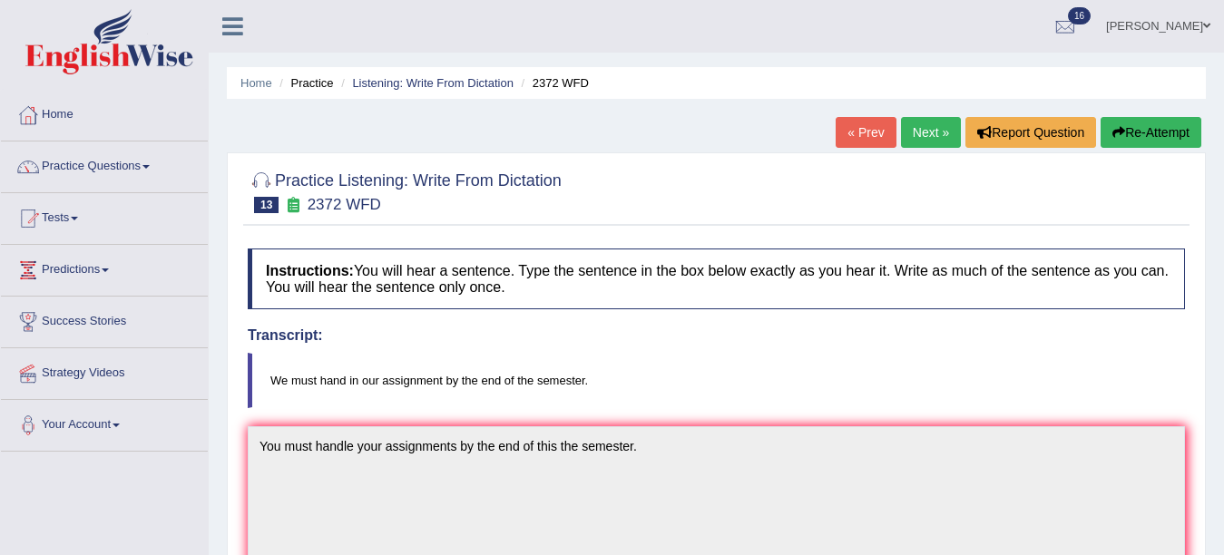
click at [1145, 131] on button "Re-Attempt" at bounding box center [1150, 132] width 101 height 31
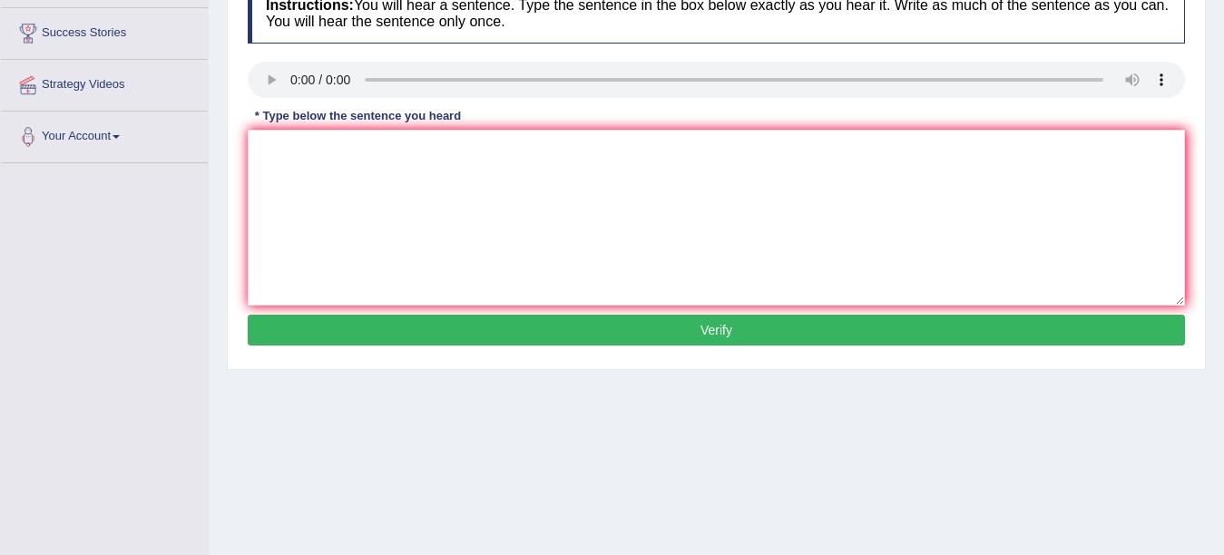
scroll to position [290, 0]
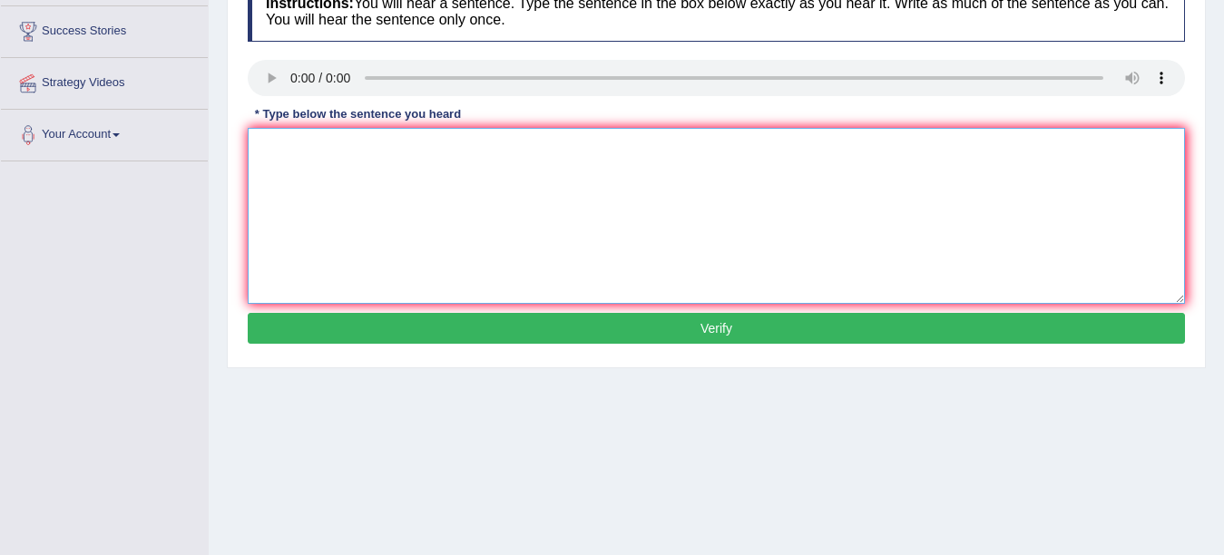
click at [285, 129] on textarea at bounding box center [716, 216] width 937 height 176
type textarea "We must hand on our assignments by the end of this semester."
click at [655, 329] on button "Verify" at bounding box center [716, 328] width 937 height 31
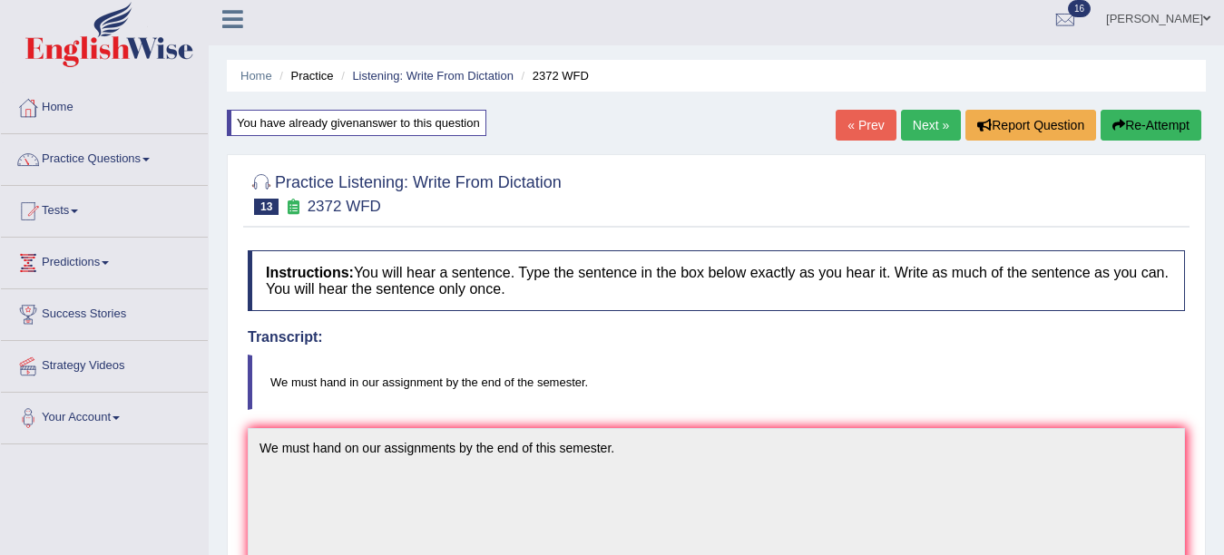
scroll to position [0, 0]
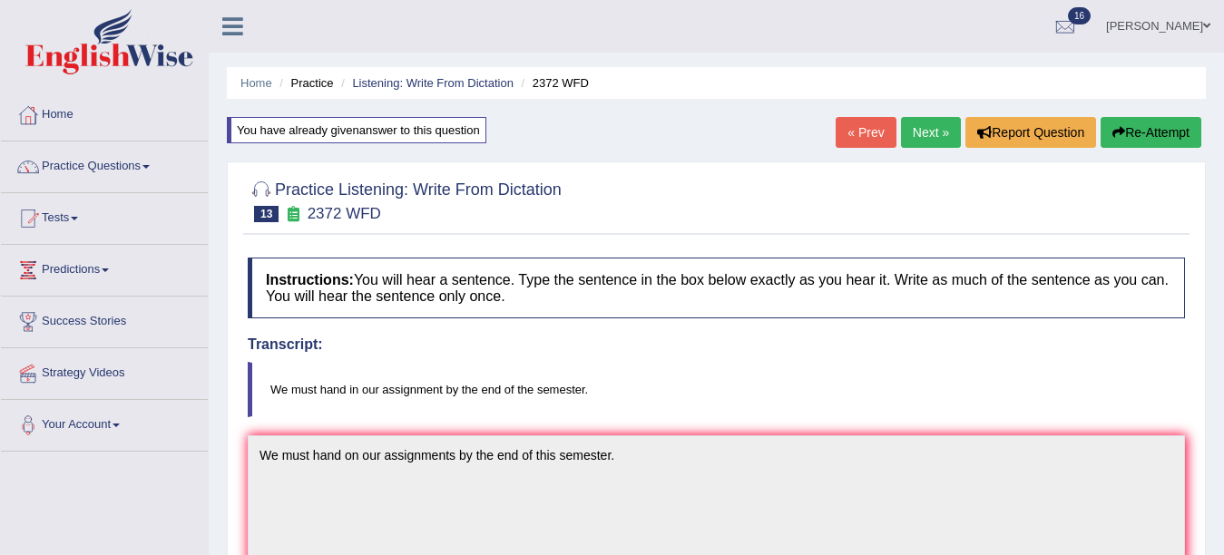
click at [915, 126] on link "Next »" at bounding box center [931, 132] width 60 height 31
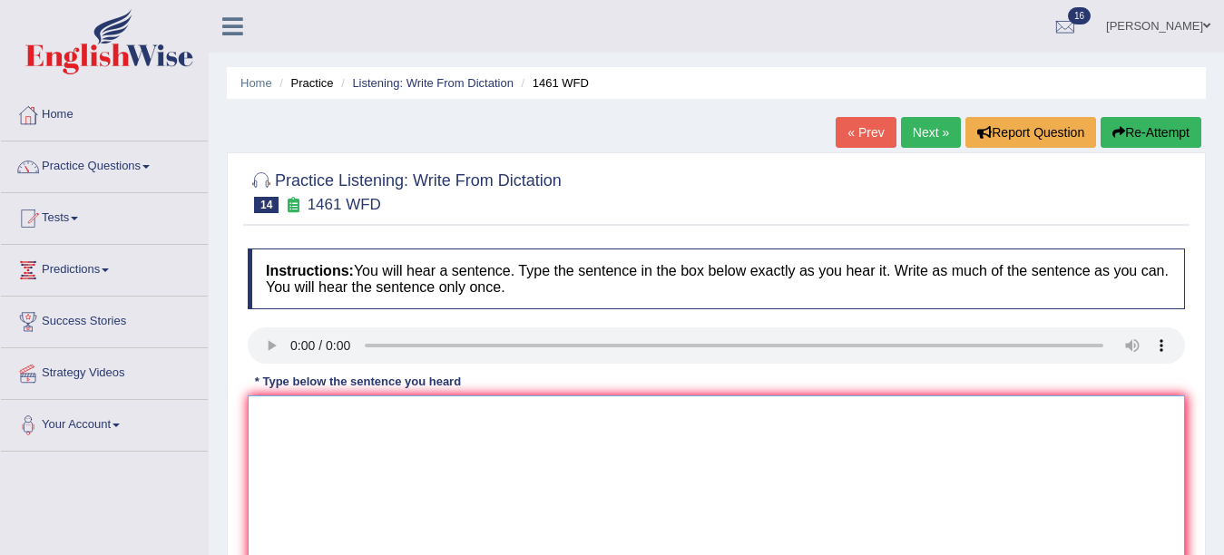
click at [268, 429] on textarea at bounding box center [716, 483] width 937 height 176
click at [523, 417] on textarea "My sister runs a business about small toys." at bounding box center [716, 483] width 937 height 176
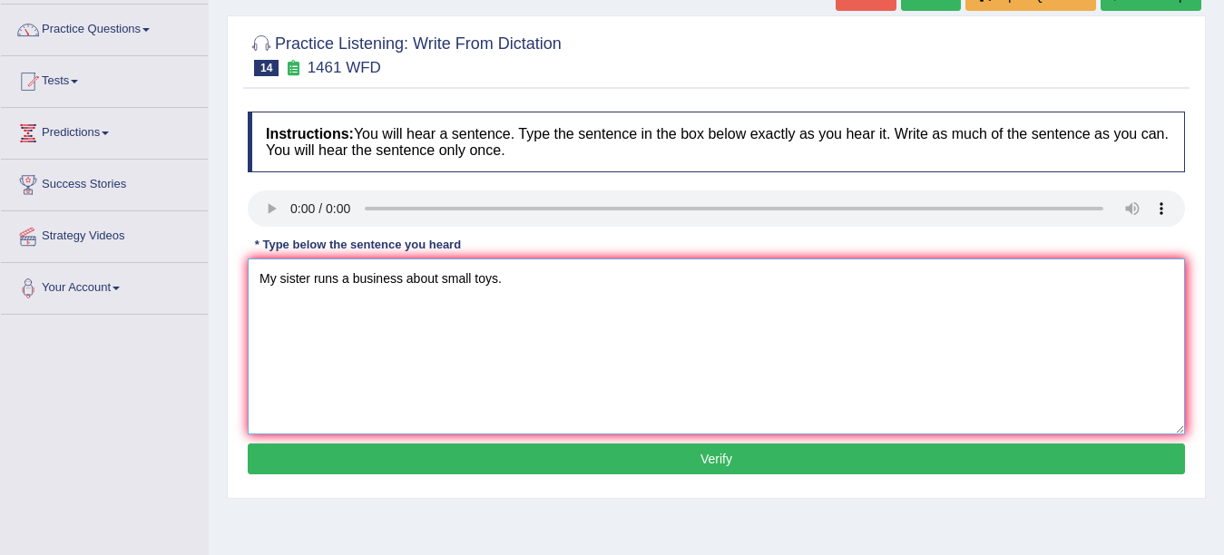
scroll to position [163, 0]
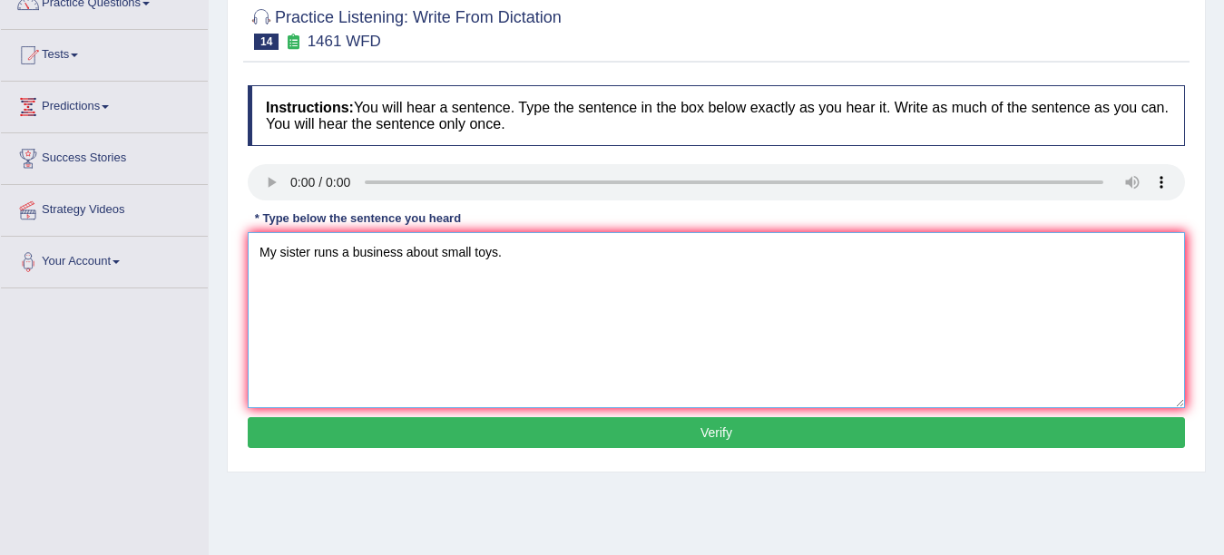
type textarea "My sister runs a business about small toys."
click at [717, 424] on button "Verify" at bounding box center [716, 432] width 937 height 31
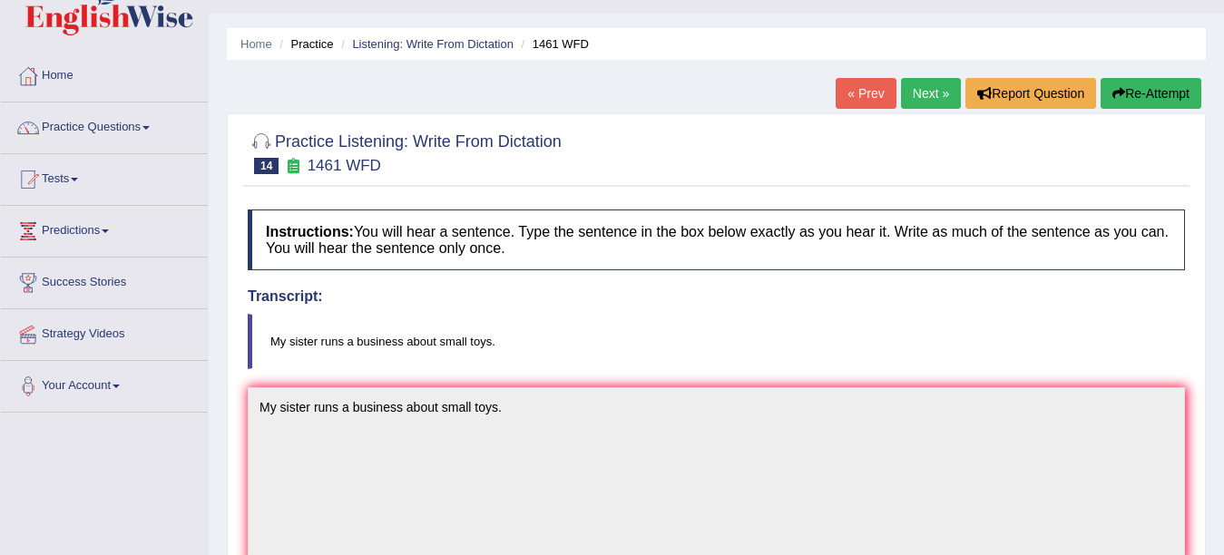
scroll to position [0, 0]
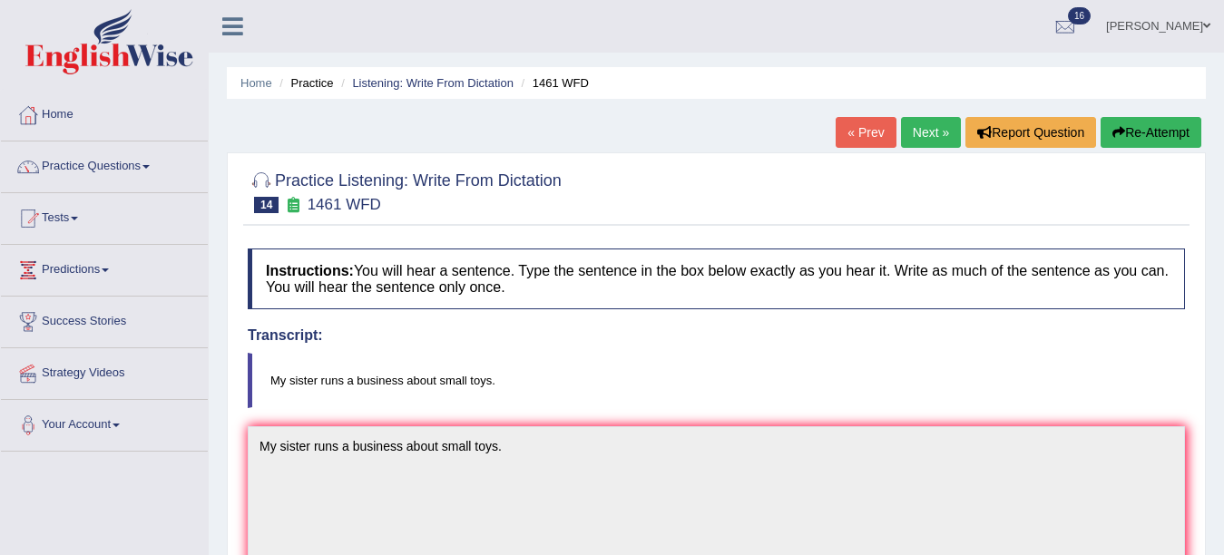
click at [934, 120] on link "Next »" at bounding box center [931, 132] width 60 height 31
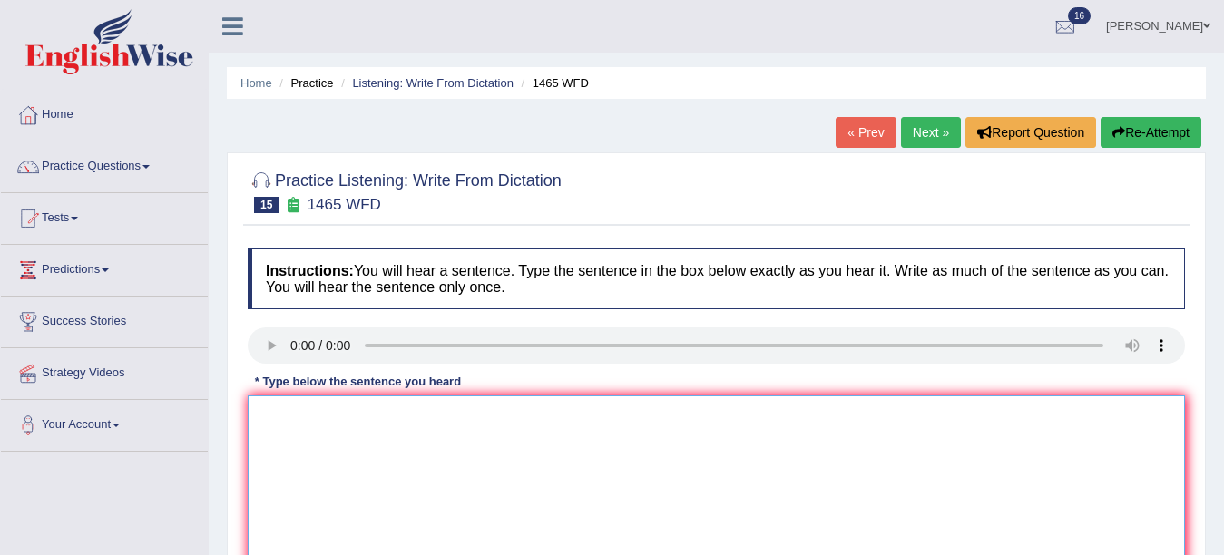
click at [288, 439] on textarea at bounding box center [716, 483] width 937 height 176
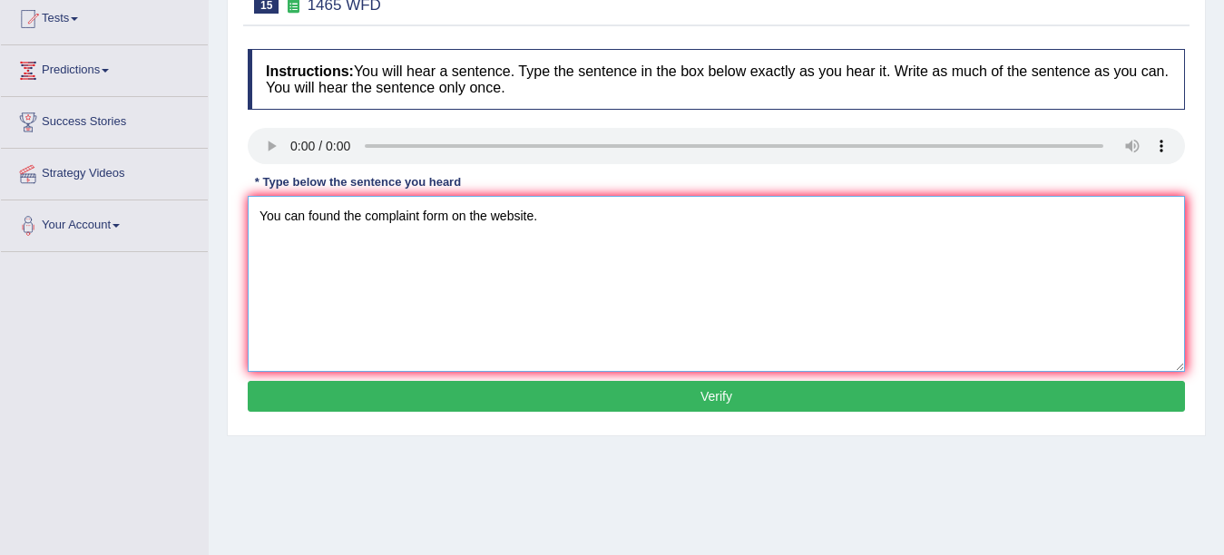
scroll to position [206, 0]
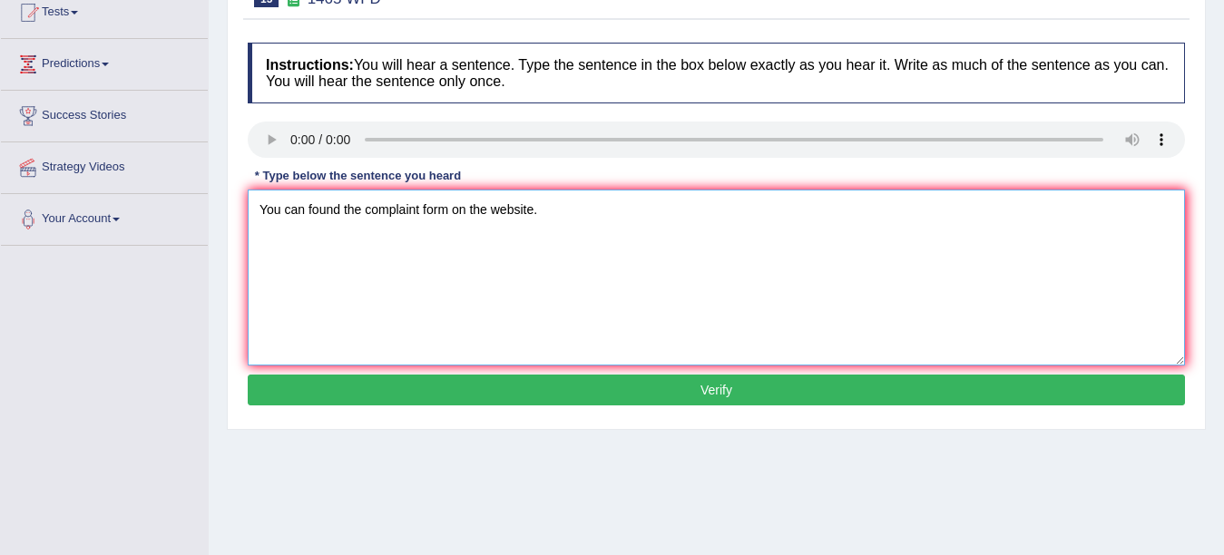
click at [419, 216] on textarea "You can found the complaint form on the website." at bounding box center [716, 278] width 937 height 176
click at [503, 213] on textarea "You can found the complaint complain form on the website." at bounding box center [716, 278] width 937 height 176
type textarea "You can found the complaint complain form forms on the website."
click at [668, 390] on button "Verify" at bounding box center [716, 390] width 937 height 31
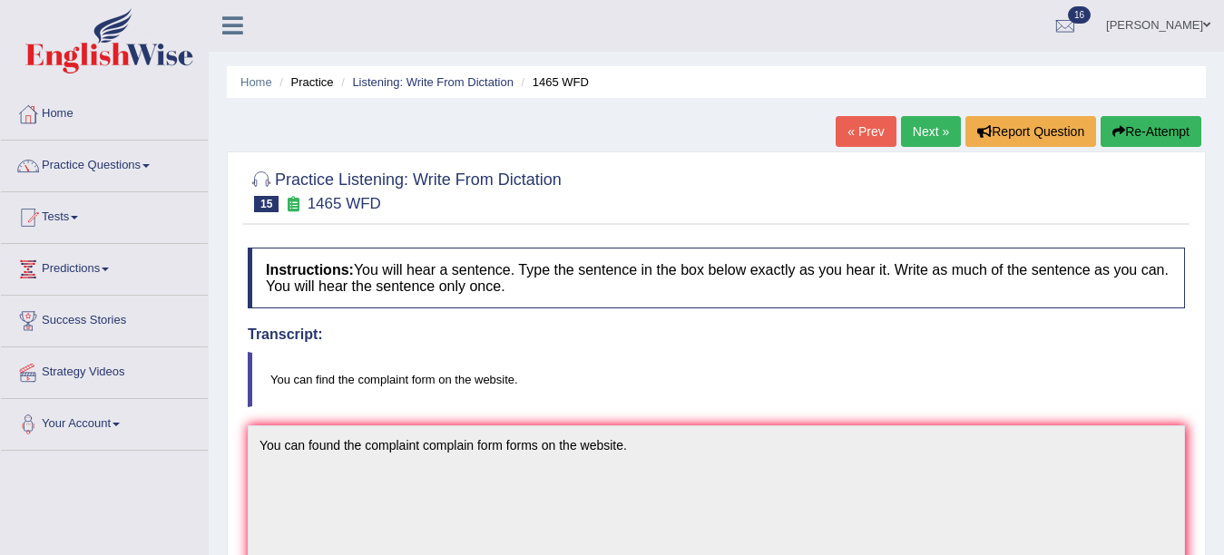
scroll to position [0, 0]
click at [925, 133] on link "Next »" at bounding box center [931, 132] width 60 height 31
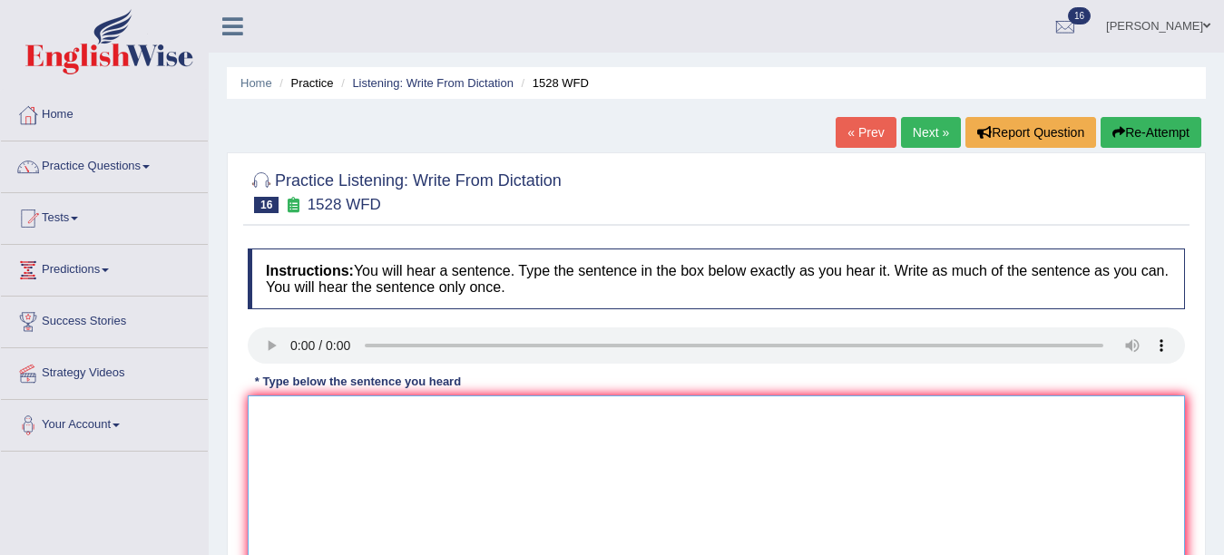
click at [288, 453] on textarea at bounding box center [716, 483] width 937 height 176
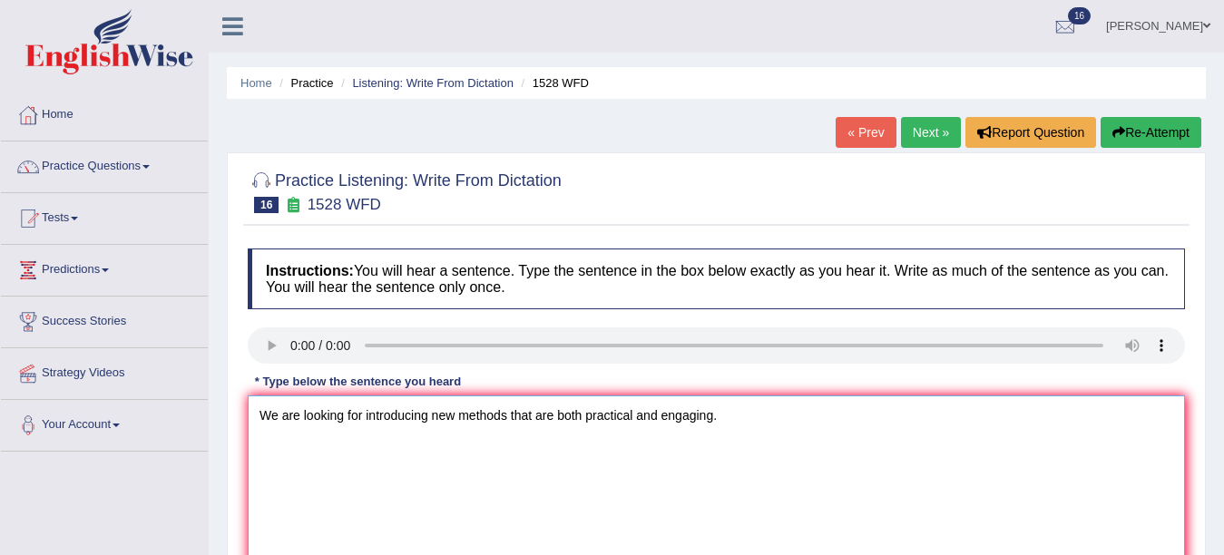
click at [357, 421] on textarea "We are looking for introducing new methods that are both practical and engaging." at bounding box center [716, 483] width 937 height 176
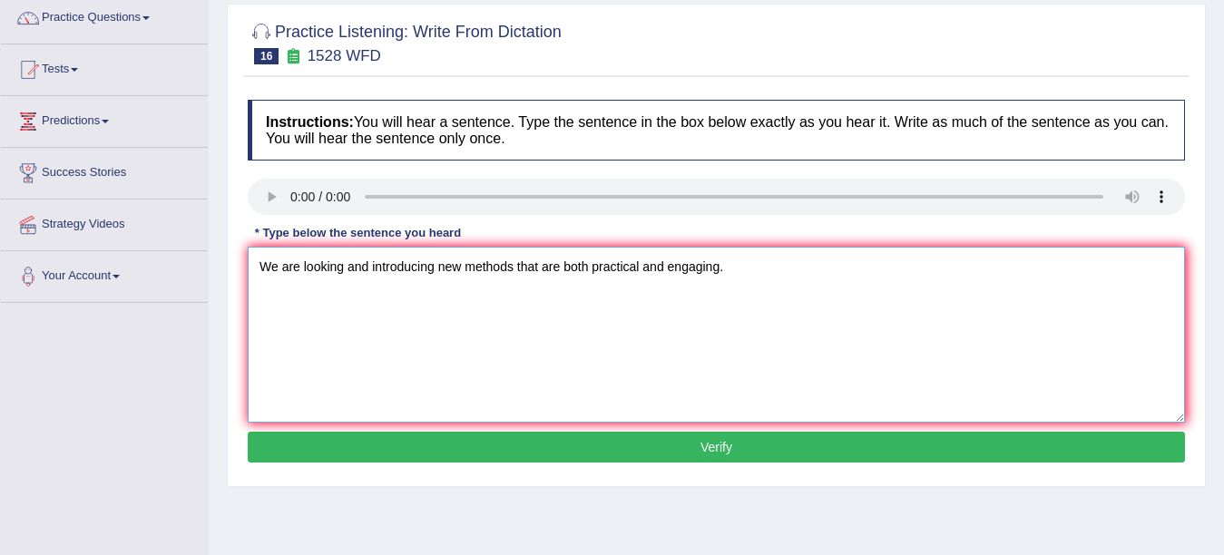
scroll to position [163, 0]
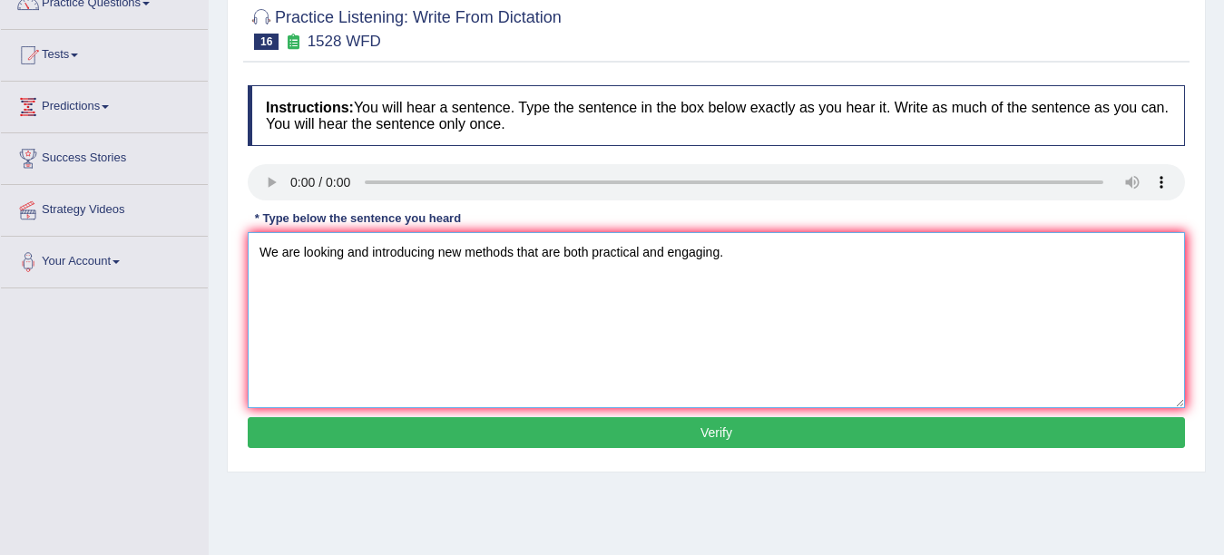
type textarea "We are looking and introducing new methods that are both practical and engaging."
click at [745, 431] on button "Verify" at bounding box center [716, 432] width 937 height 31
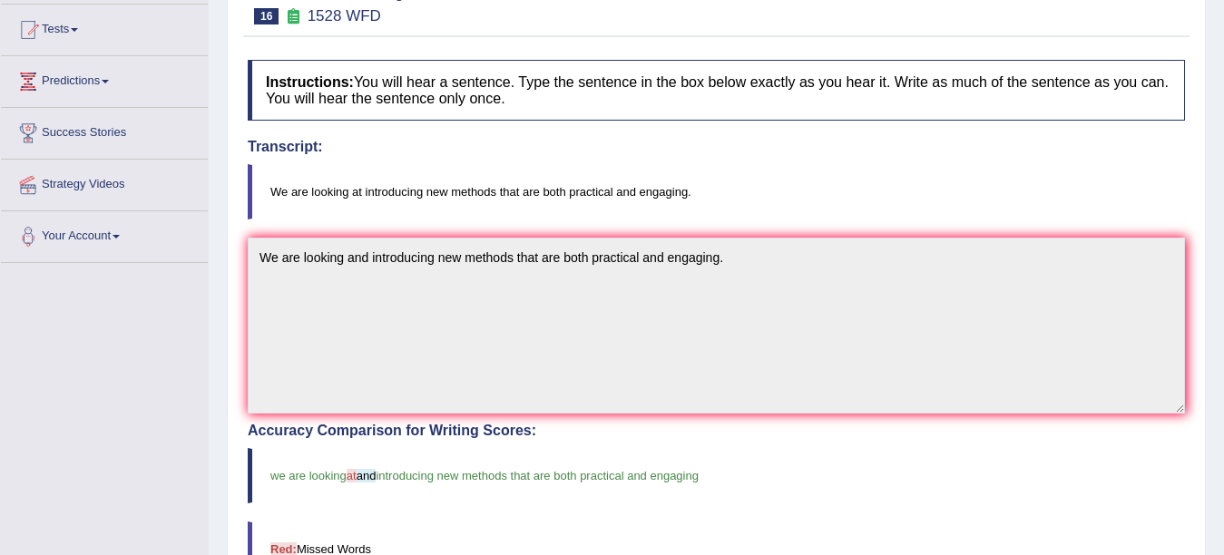
scroll to position [0, 0]
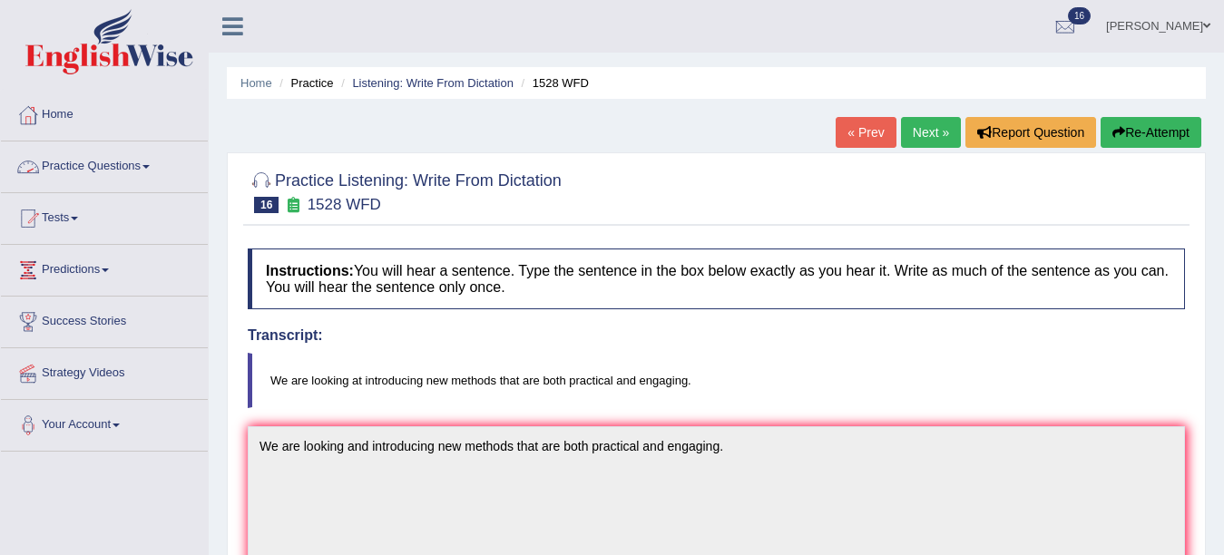
click at [133, 162] on link "Practice Questions" at bounding box center [104, 163] width 207 height 45
